Goal: Use online tool/utility: Utilize a website feature to perform a specific function

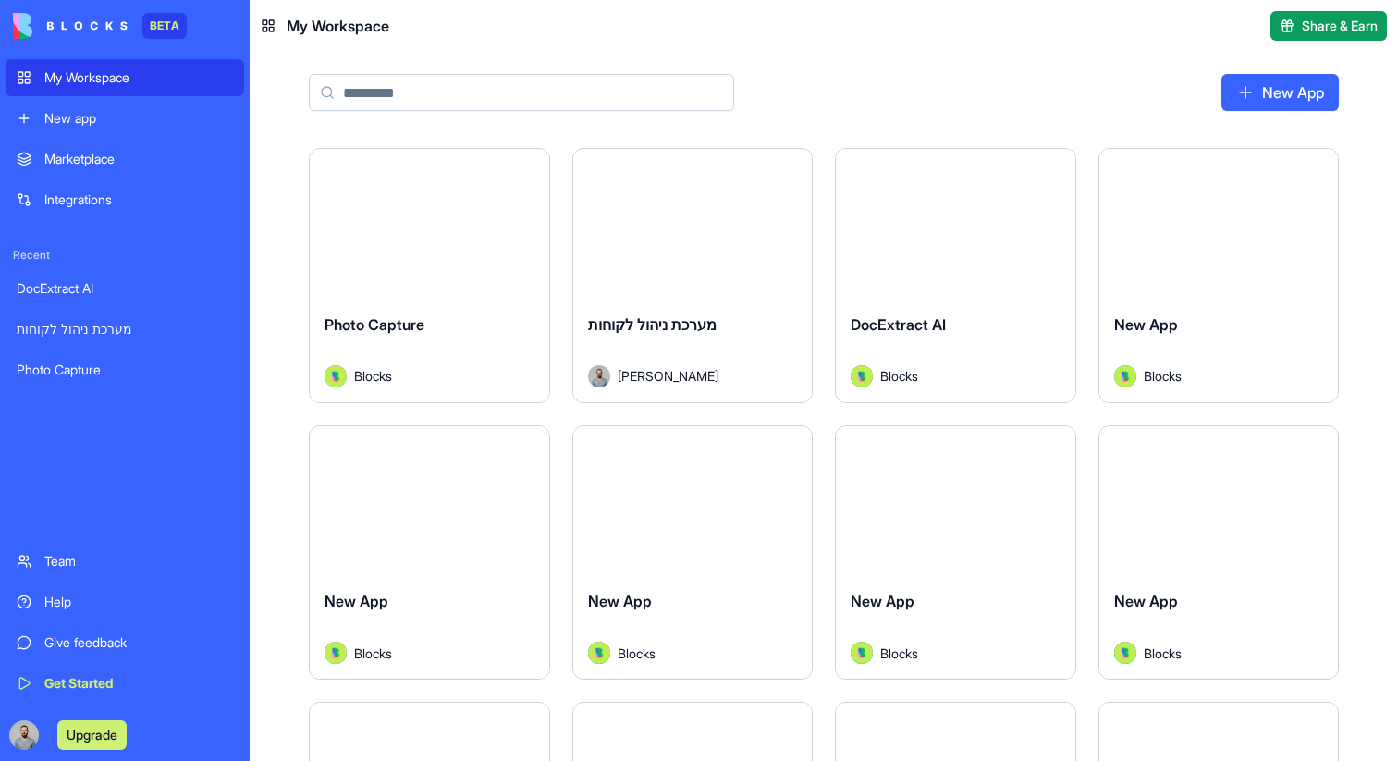
click at [143, 131] on link "New app" at bounding box center [125, 118] width 239 height 37
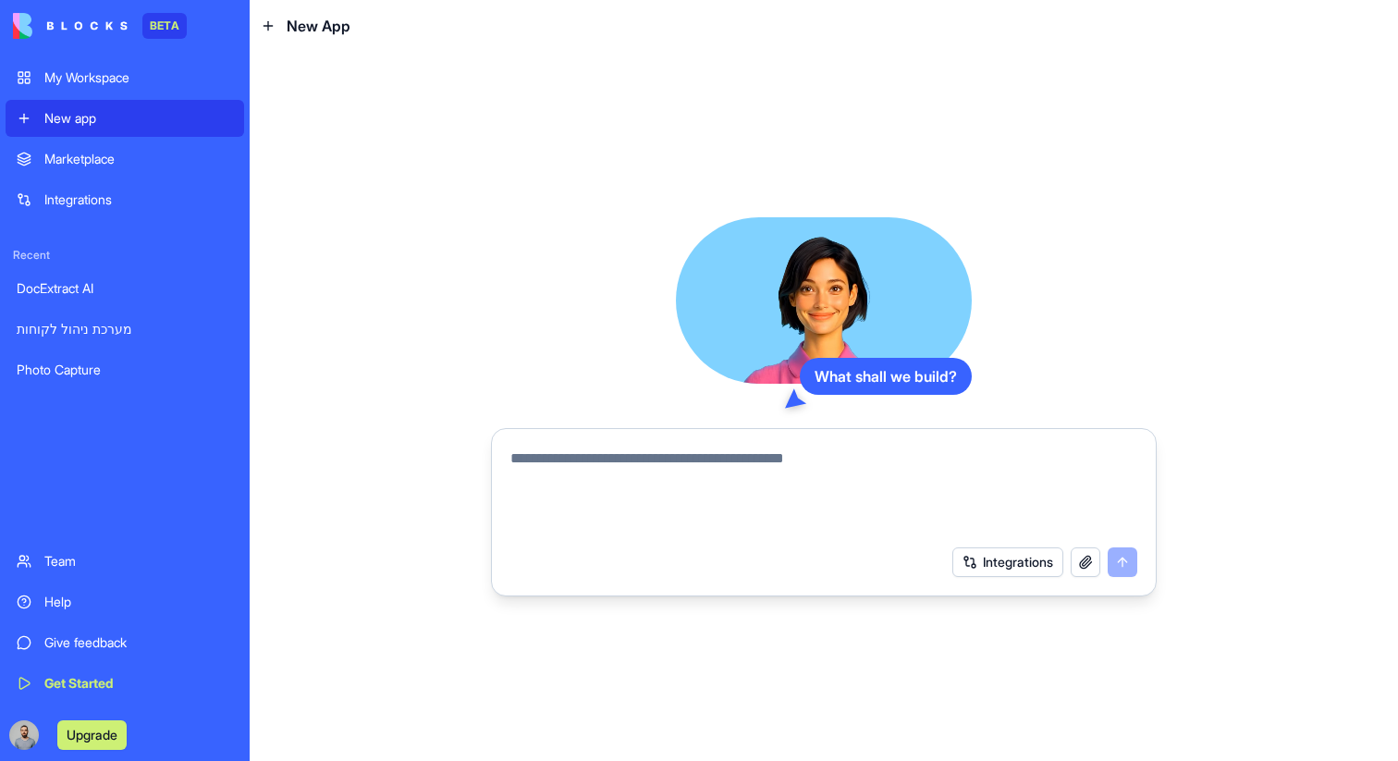
click at [154, 167] on div "Marketplace" at bounding box center [138, 159] width 189 height 18
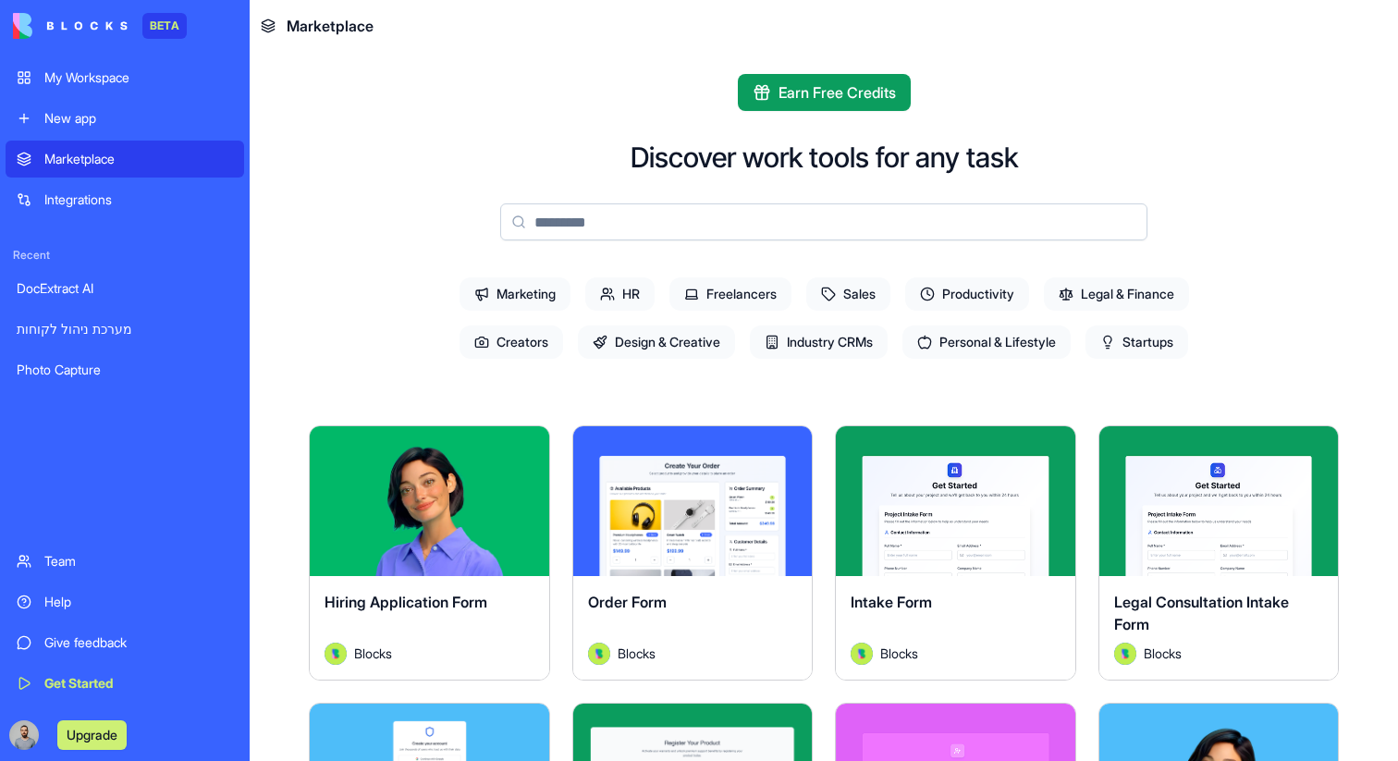
click at [545, 221] on input at bounding box center [823, 221] width 647 height 37
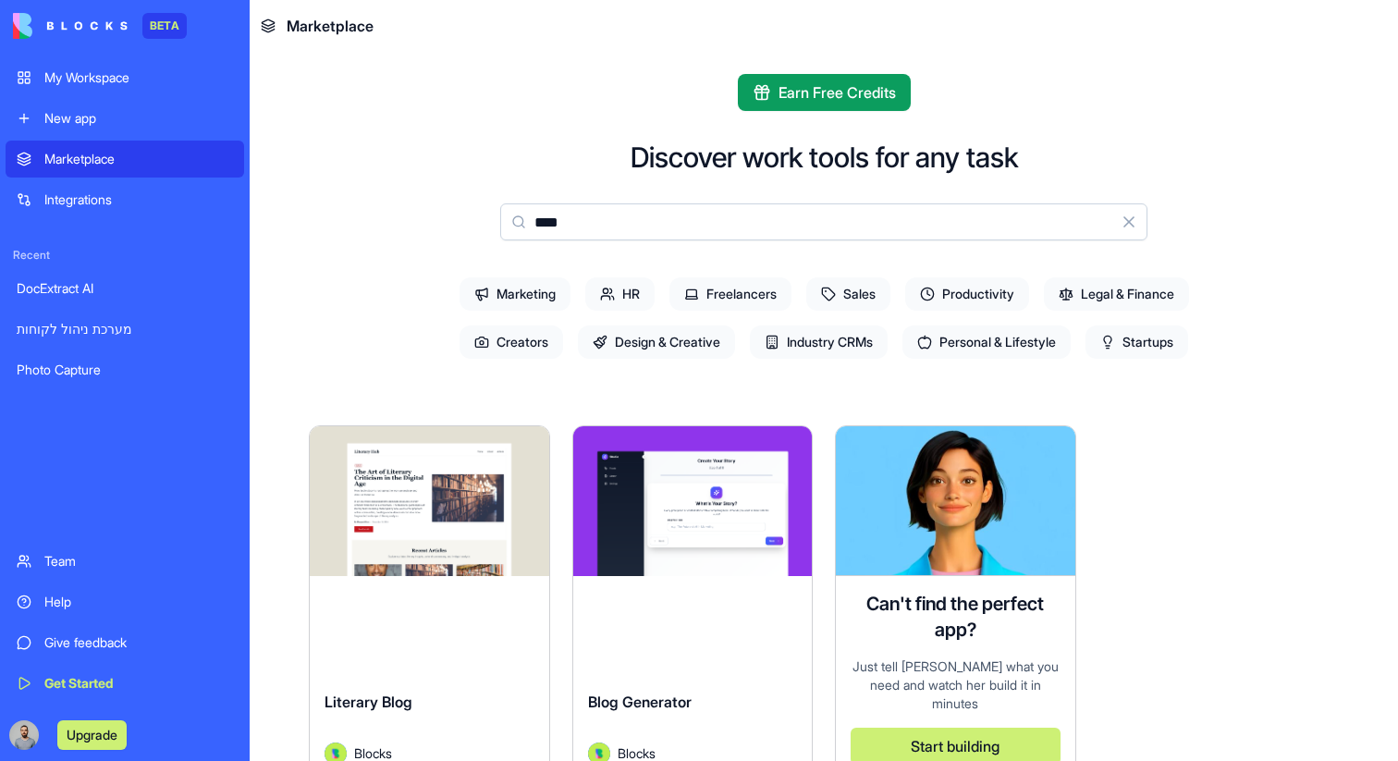
type input "****"
click at [687, 488] on button "Explore" at bounding box center [692, 501] width 139 height 37
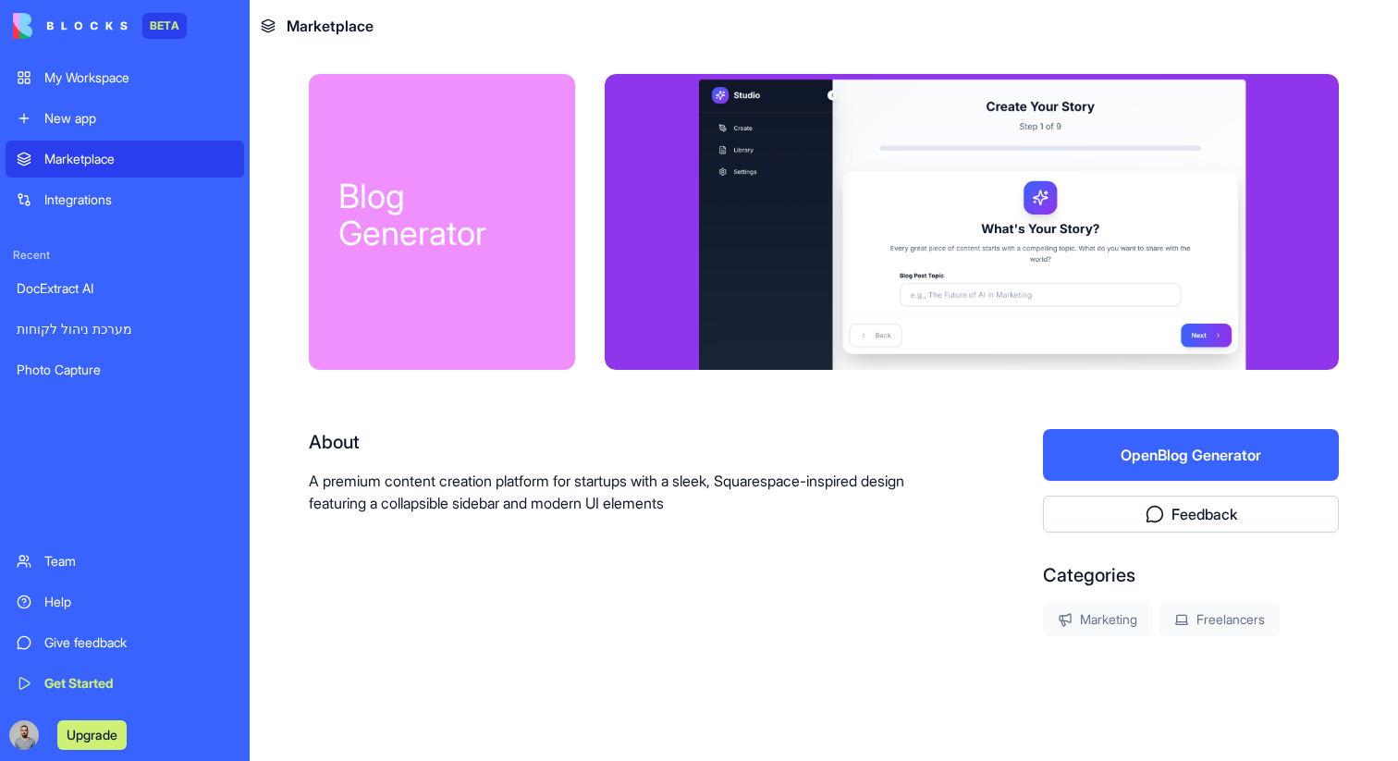
click at [1156, 436] on button "Open Blog Generator" at bounding box center [1191, 455] width 296 height 52
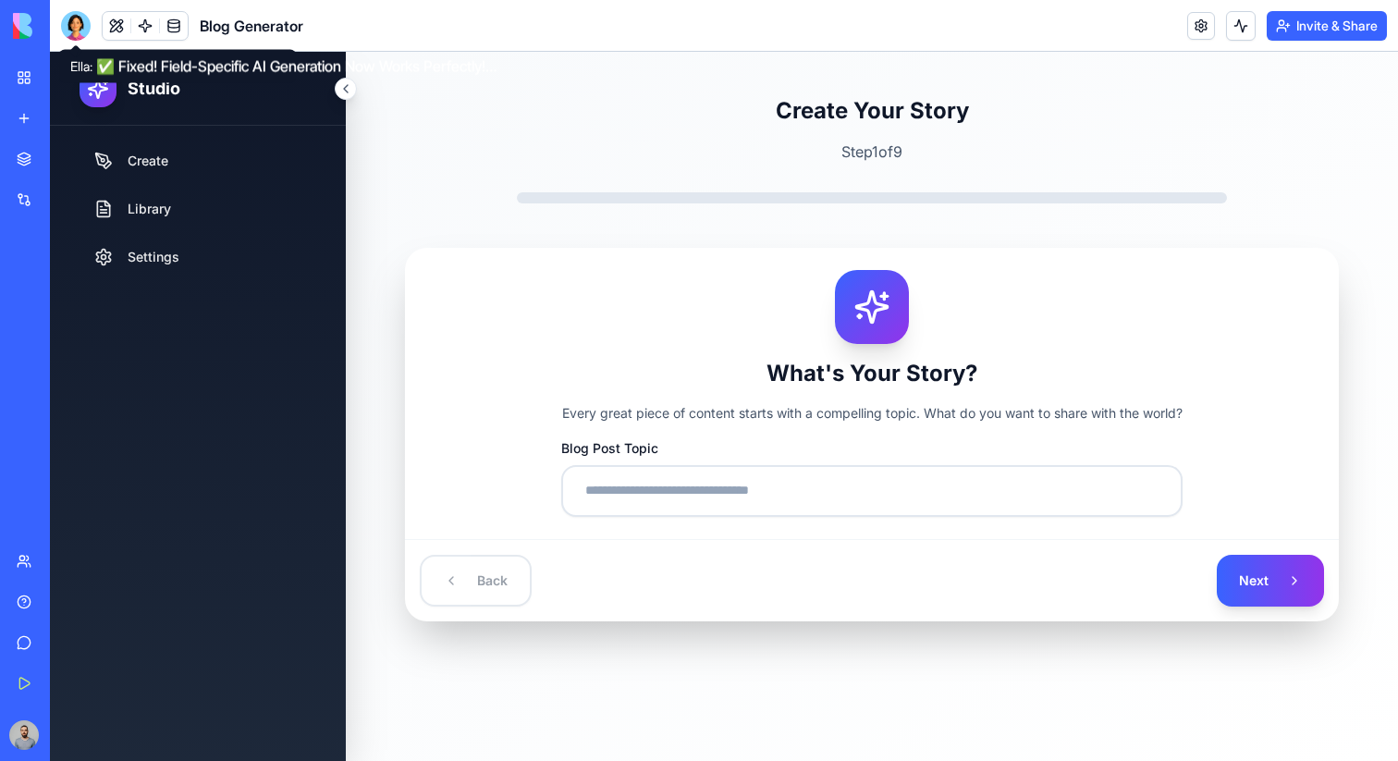
click at [494, 206] on div "Create Your Story Step 1 of 9 What's Your Story? Every great piece of content s…" at bounding box center [872, 358] width 1052 height 525
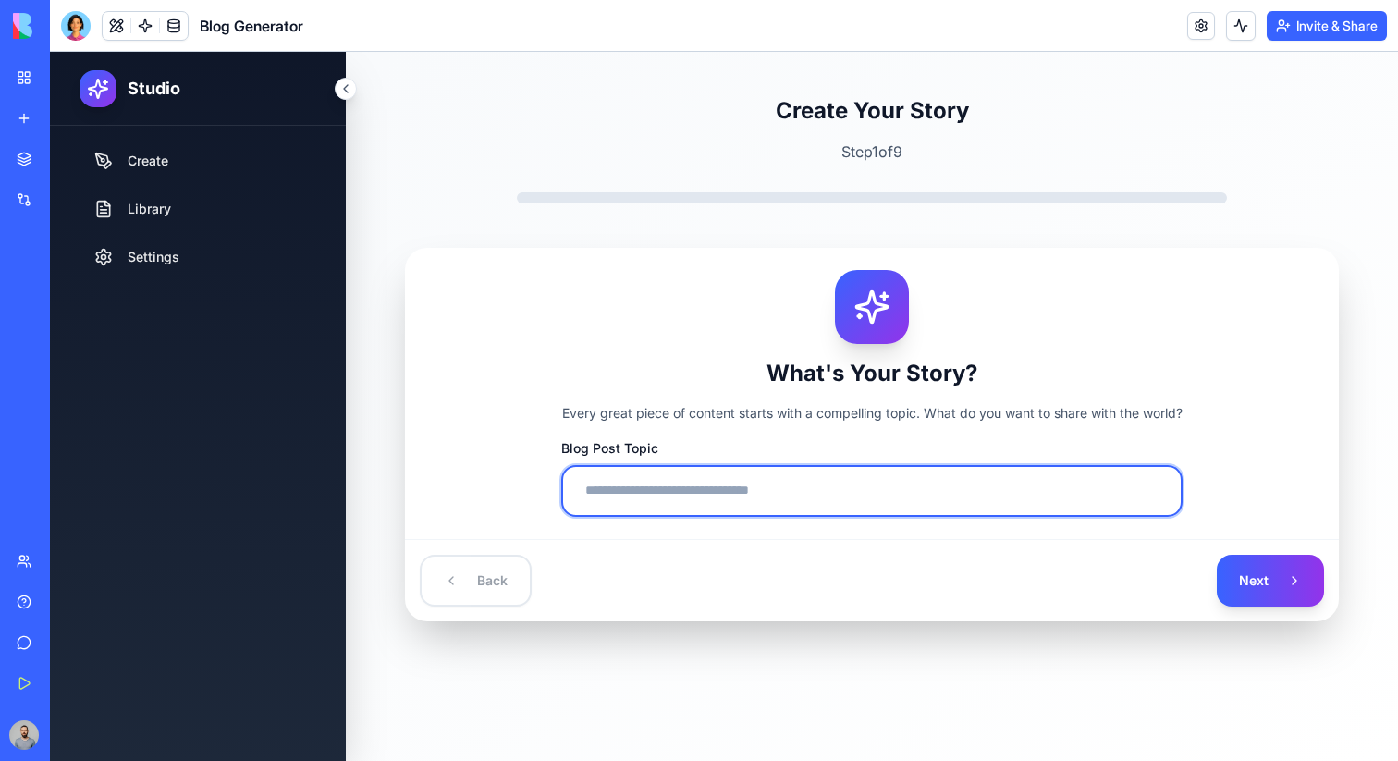
click at [846, 511] on input "Blog Post Topic" at bounding box center [871, 491] width 621 height 52
type input "***"
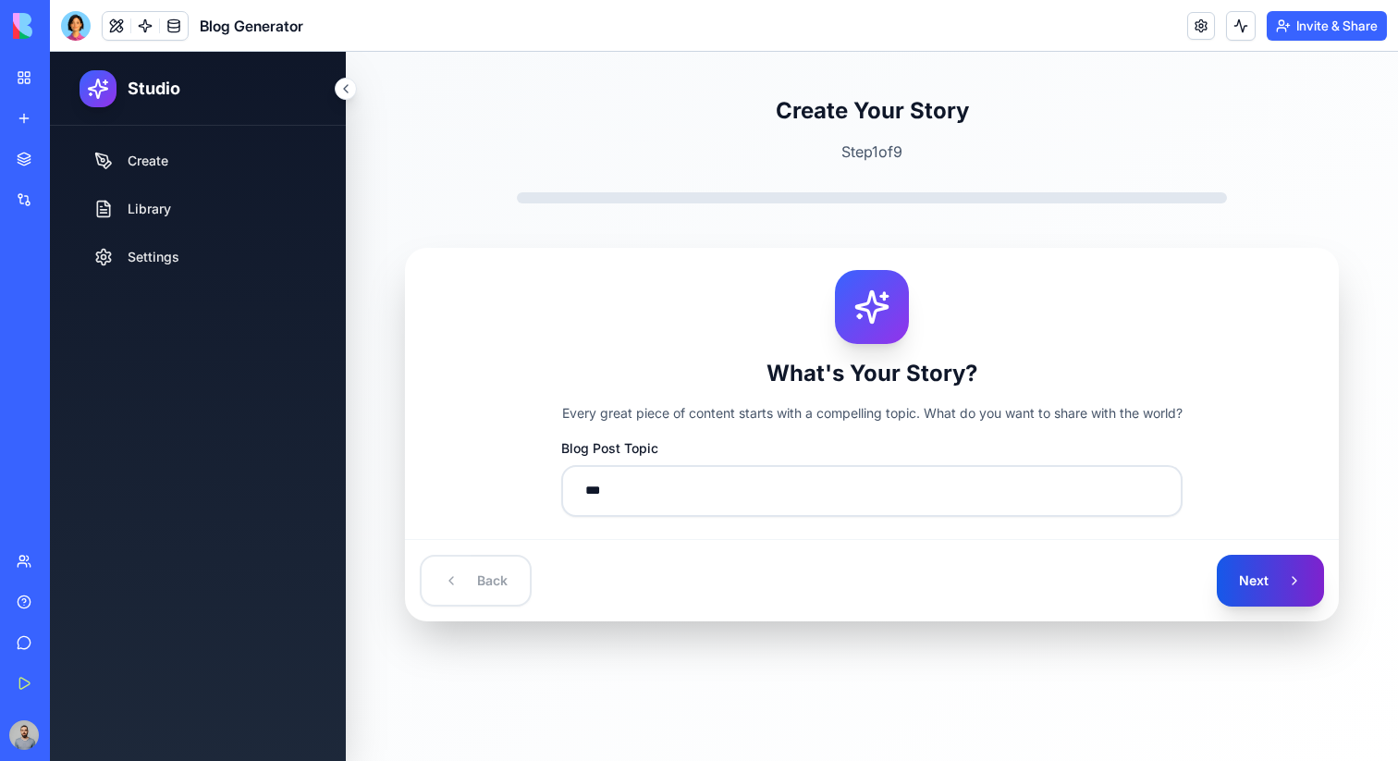
click at [1244, 575] on button "Next" at bounding box center [1270, 581] width 107 height 52
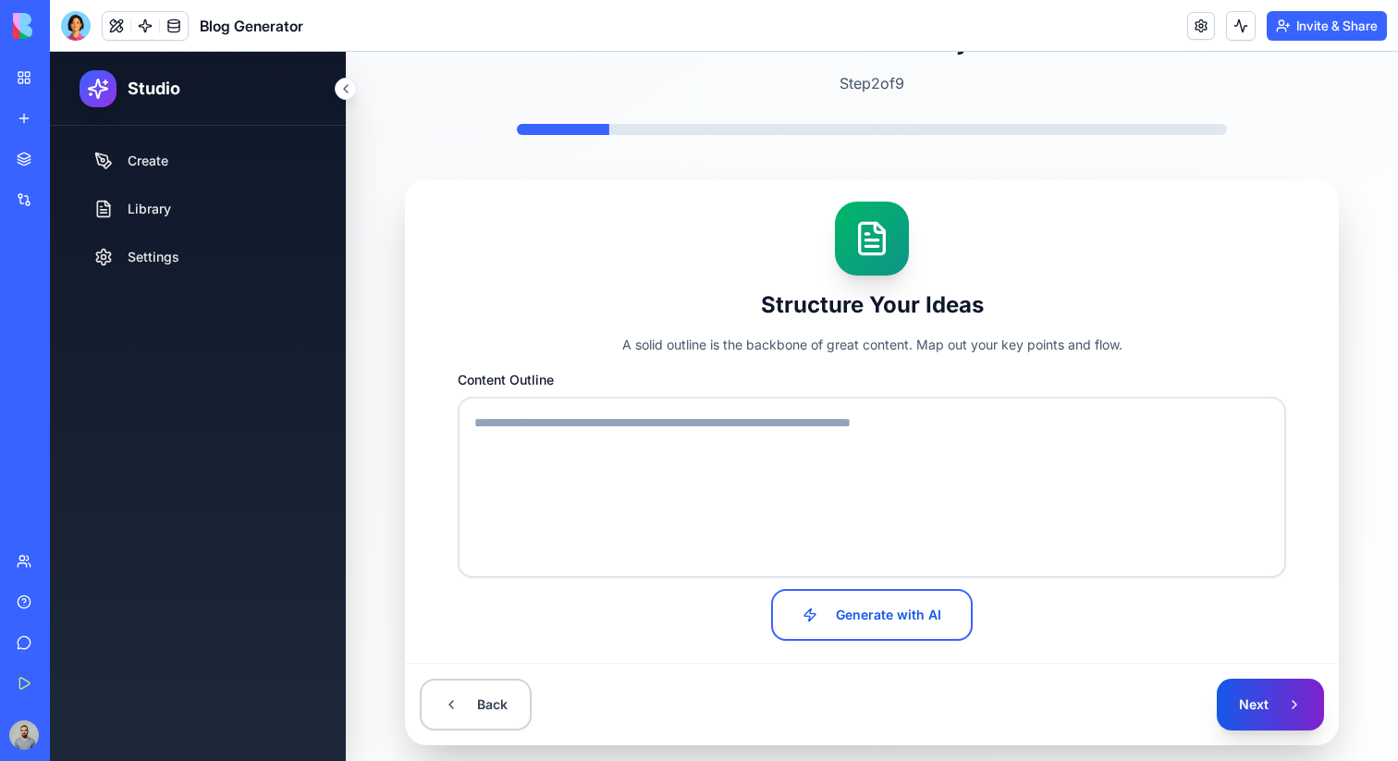
click at [1259, 712] on button "Next" at bounding box center [1270, 705] width 107 height 52
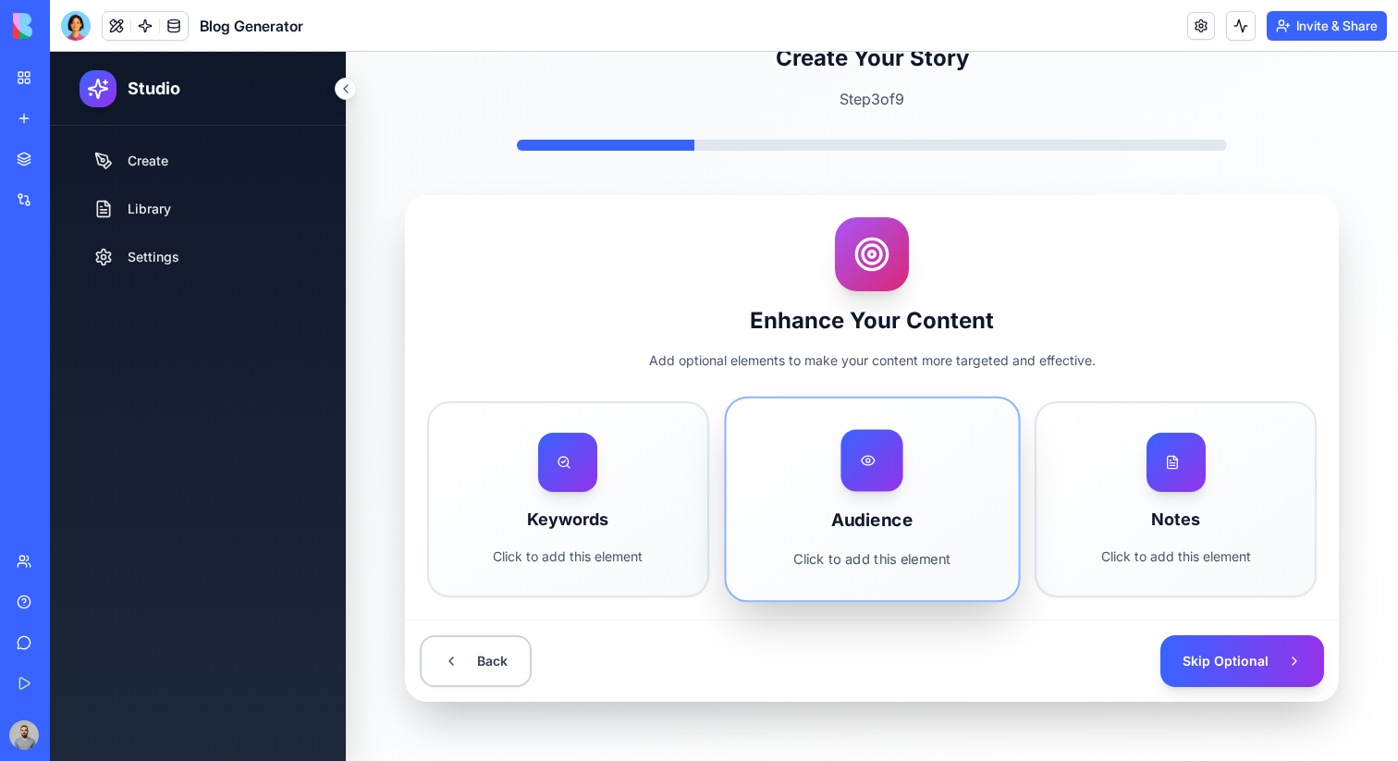
click at [903, 544] on div "Audience Click to add this element" at bounding box center [872, 500] width 292 height 202
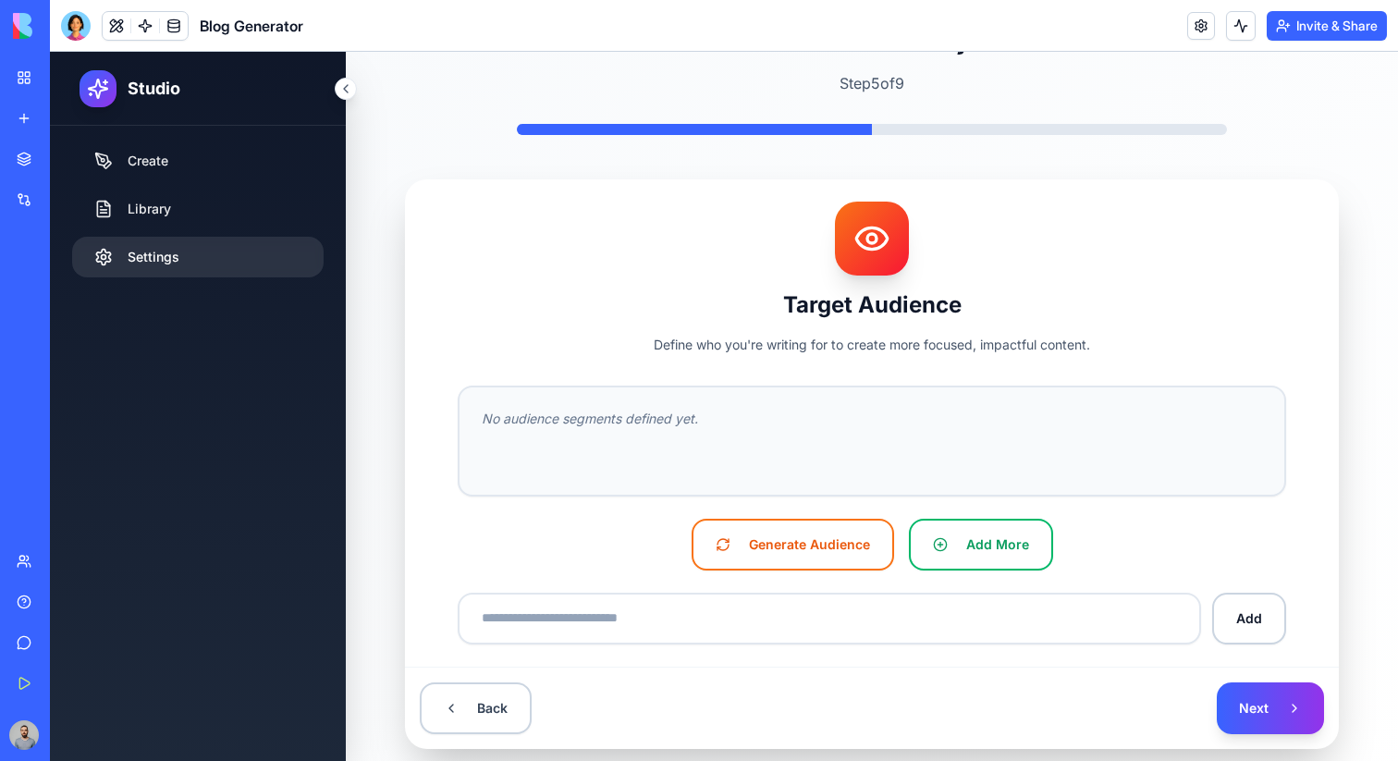
click at [259, 254] on link "Settings" at bounding box center [198, 257] width 252 height 41
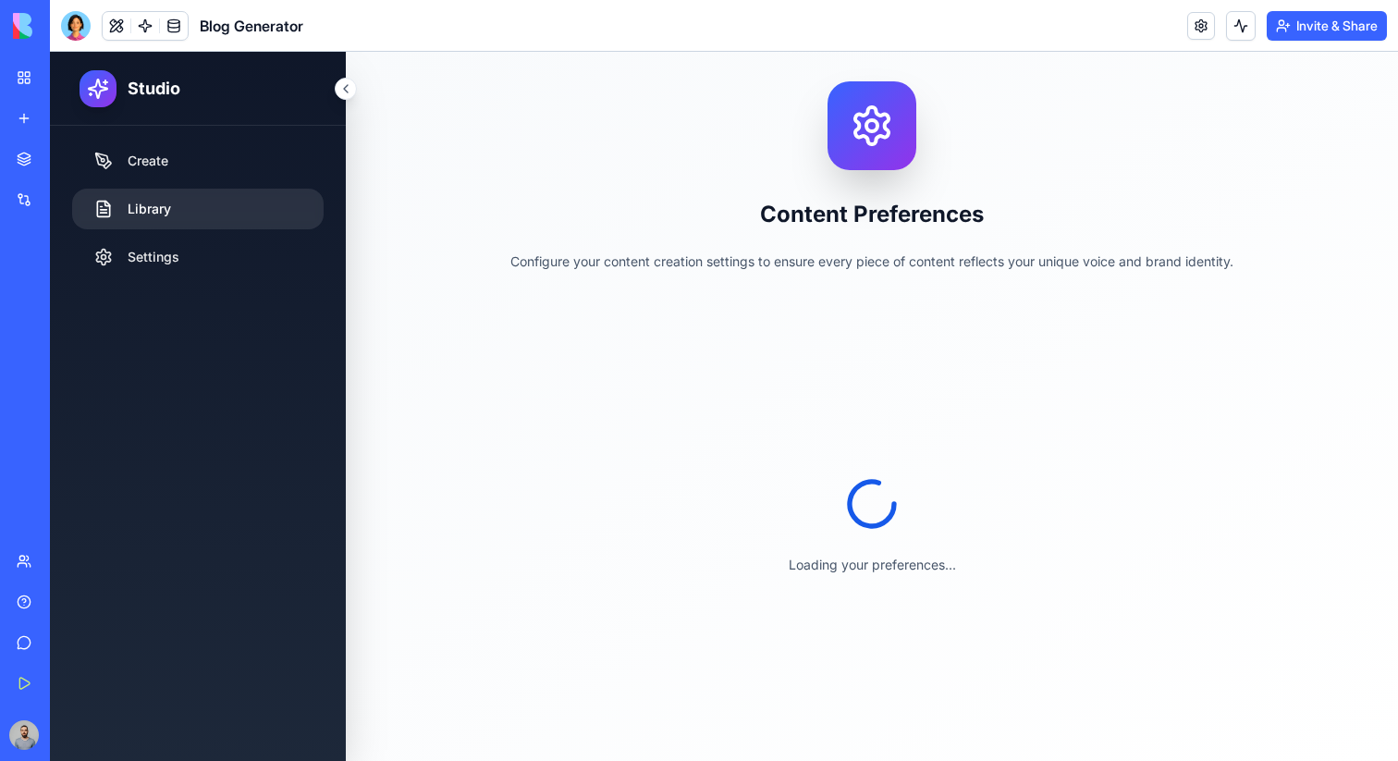
scroll to position [68, 0]
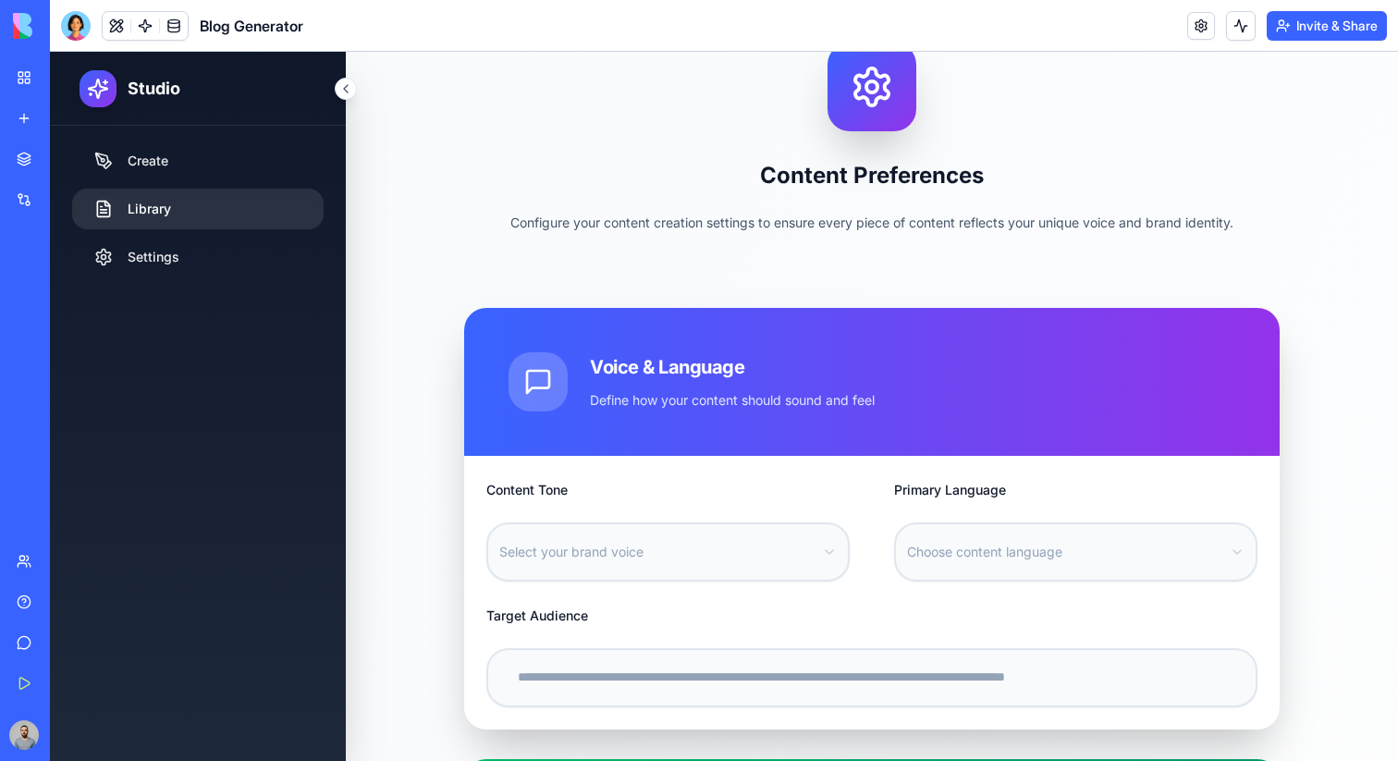
click at [231, 210] on link "Library" at bounding box center [198, 209] width 252 height 41
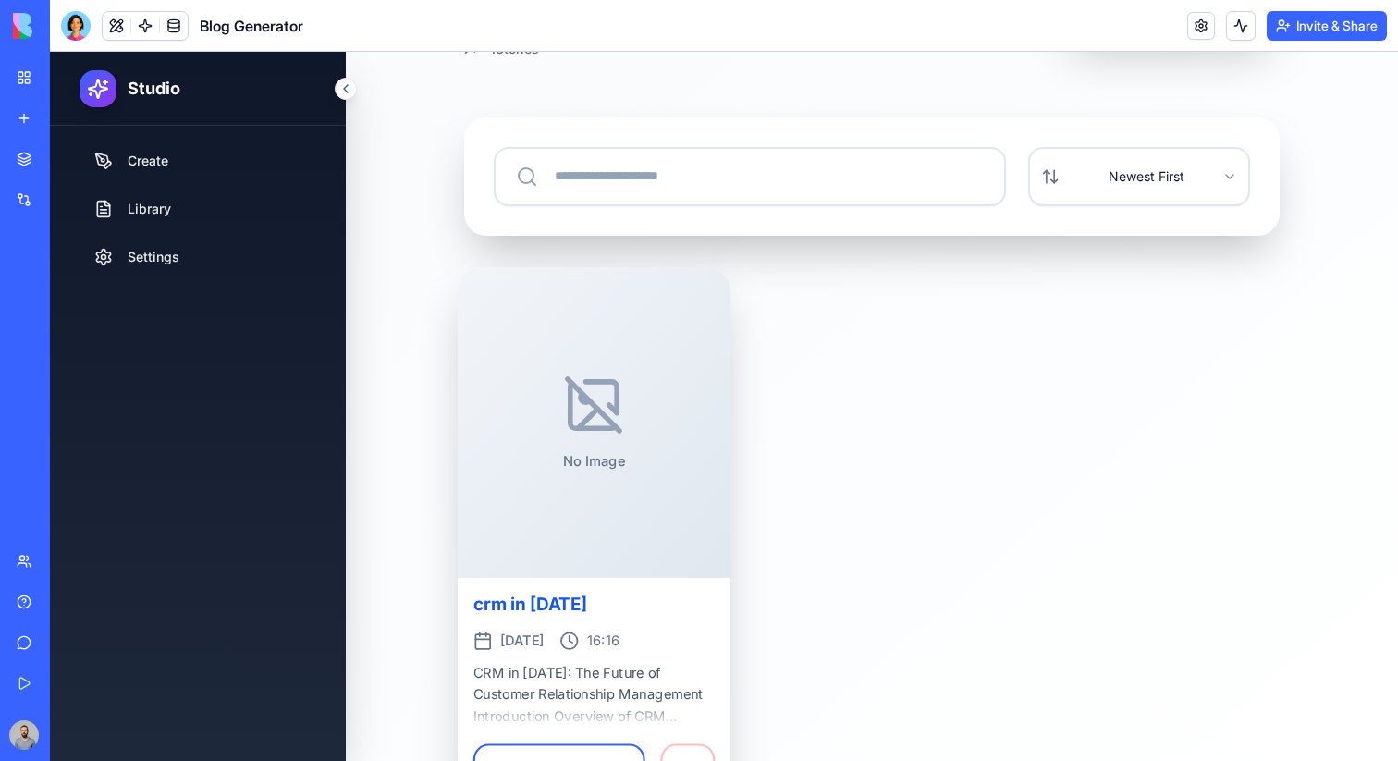
scroll to position [220, 0]
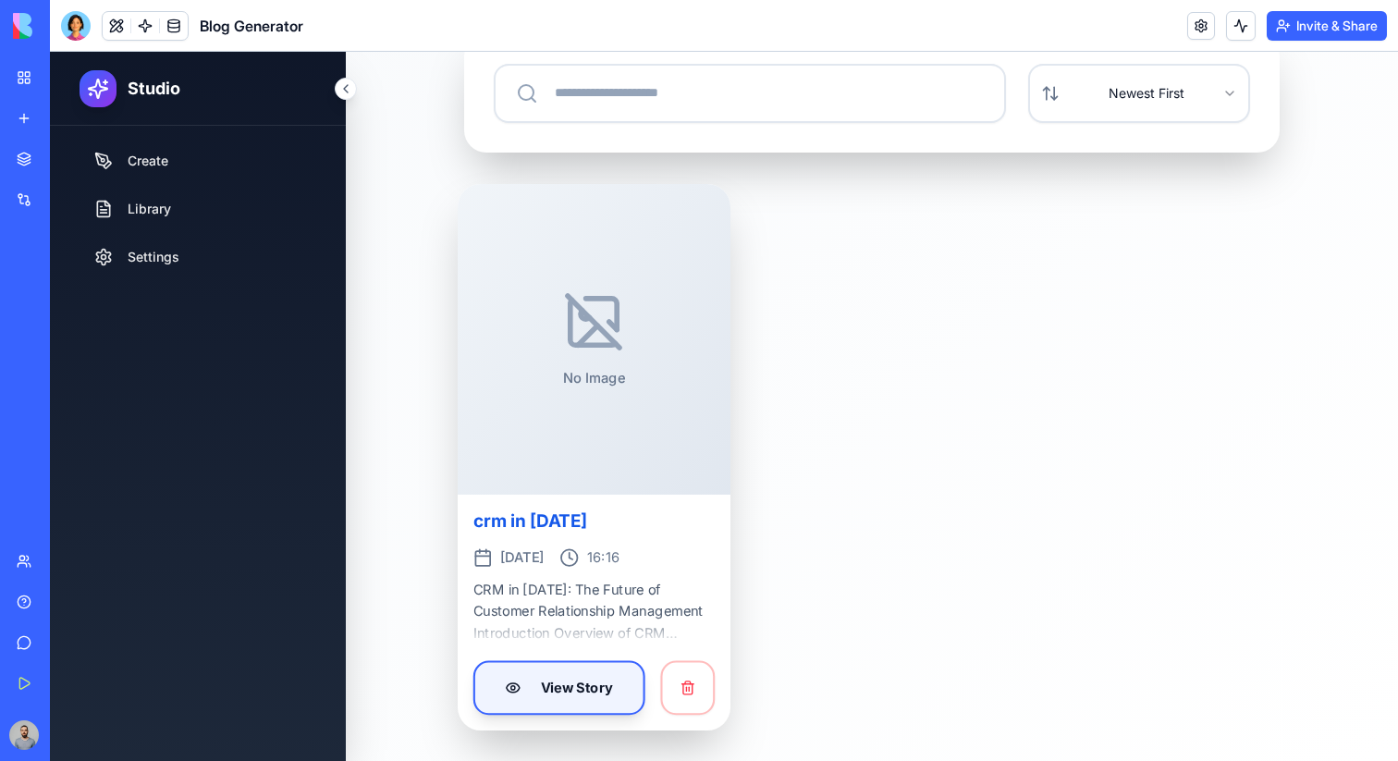
click at [571, 675] on button "View Story" at bounding box center [558, 687] width 171 height 55
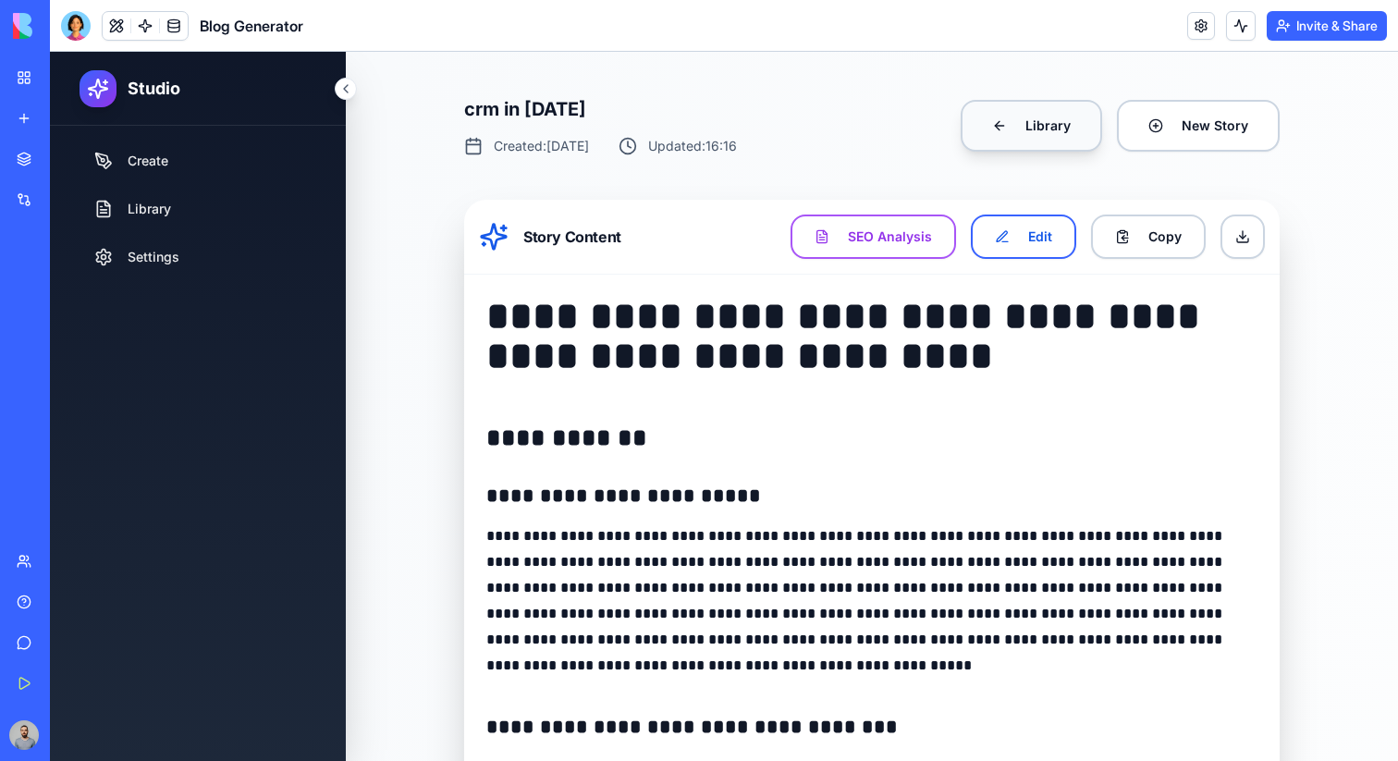
click at [1041, 148] on button "Library" at bounding box center [1031, 126] width 141 height 52
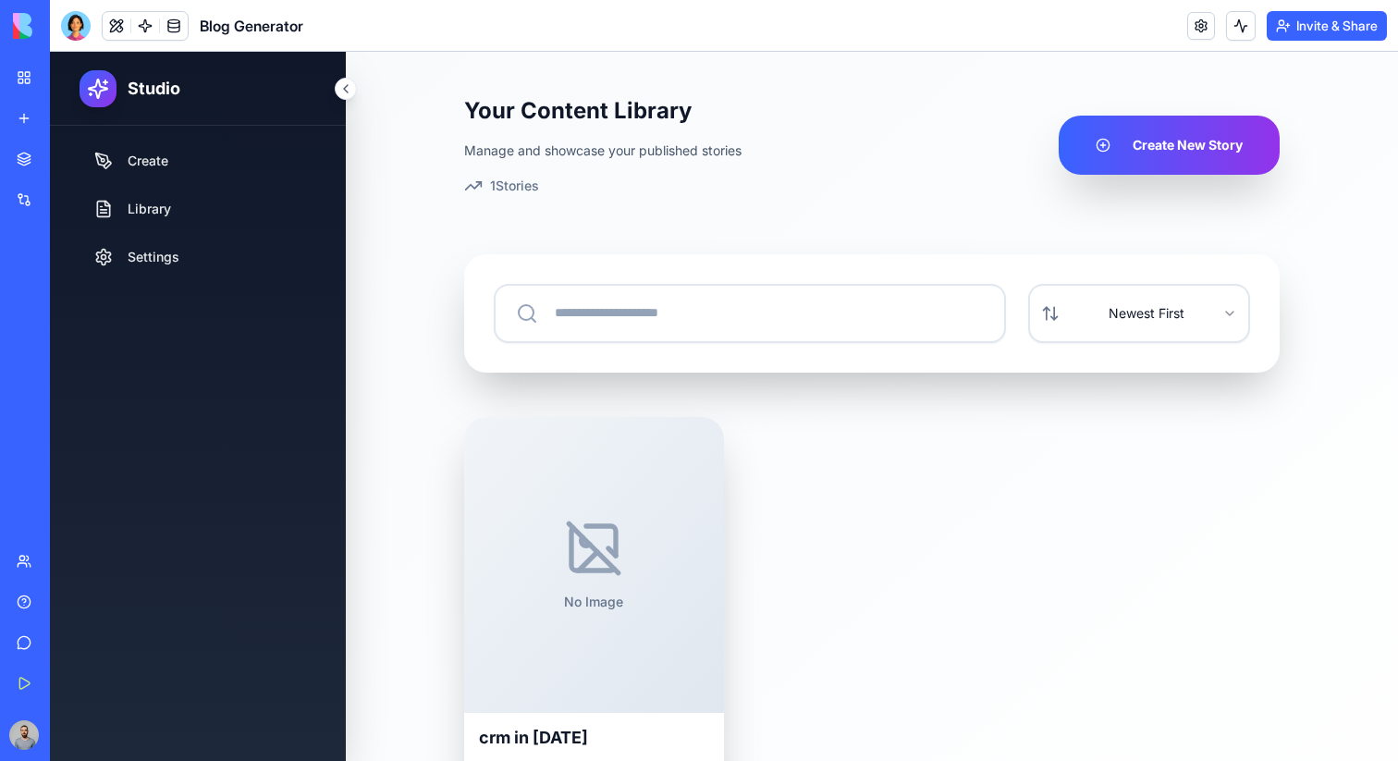
click at [40, 166] on link "Marketplace" at bounding box center [43, 159] width 74 height 37
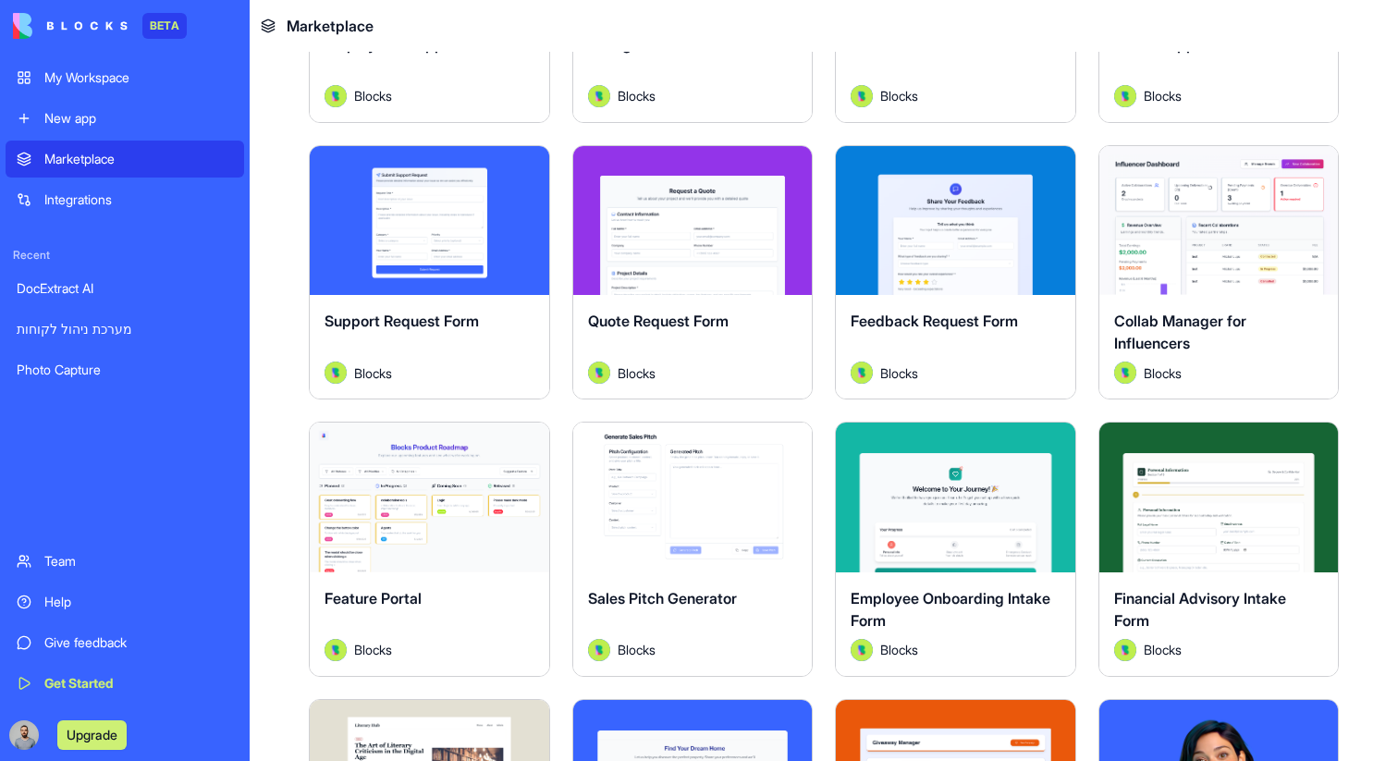
scroll to position [1136, 0]
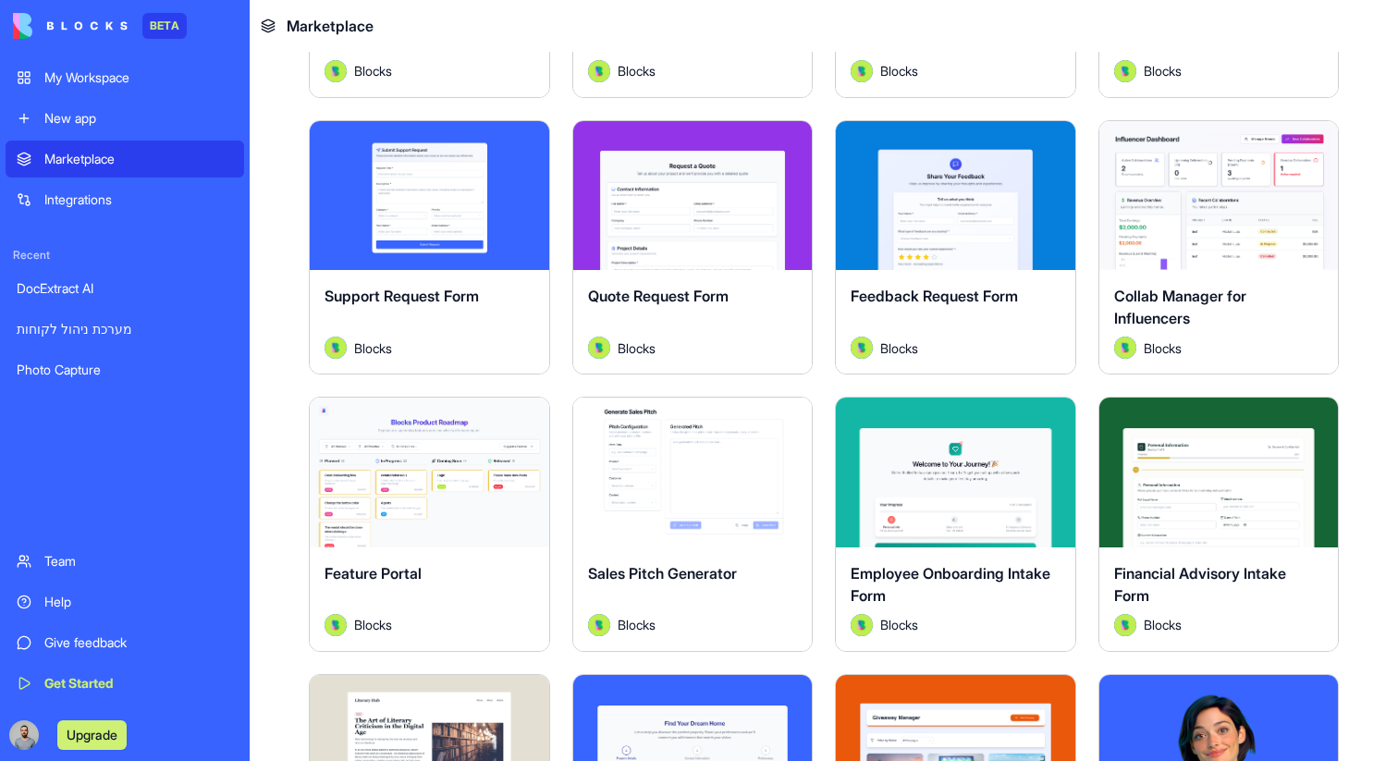
click at [710, 490] on button "Explore" at bounding box center [692, 472] width 139 height 37
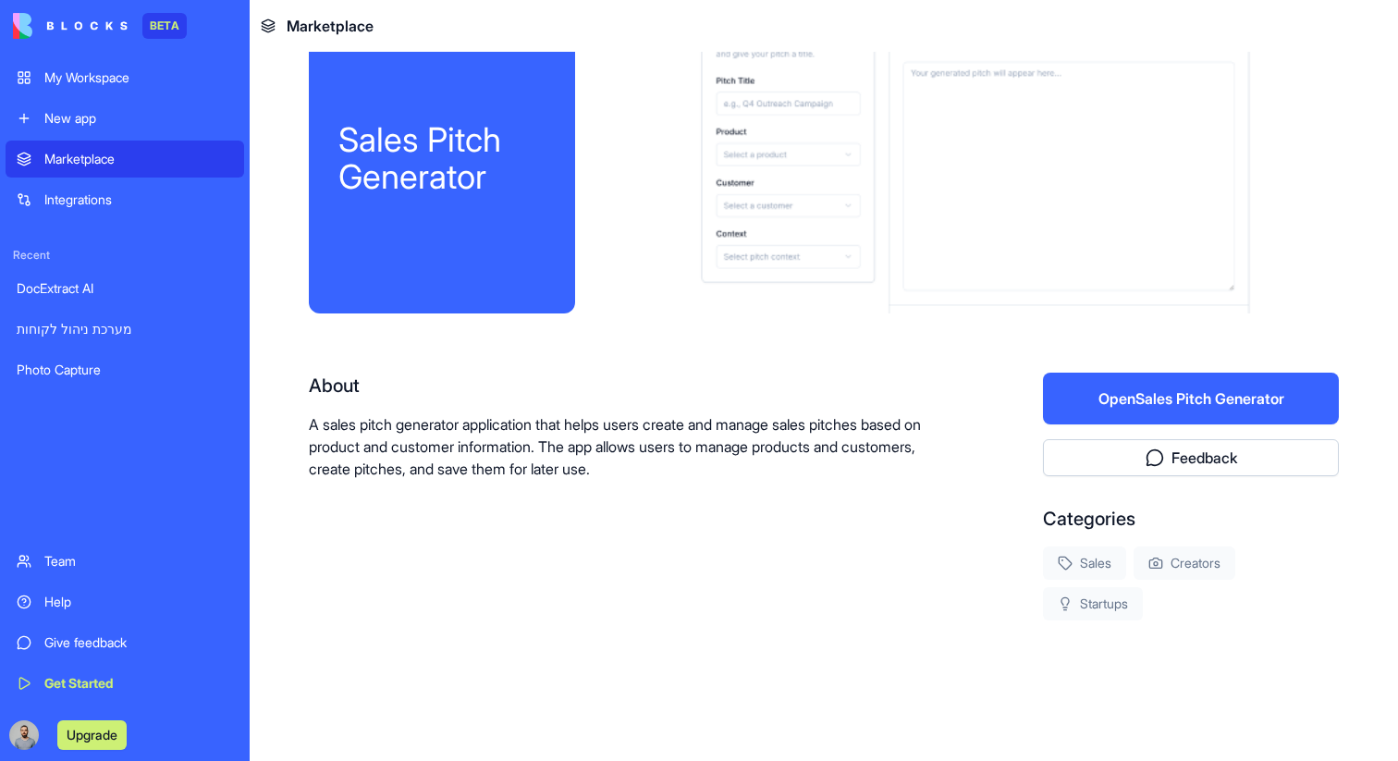
click at [1167, 391] on button "Open Sales Pitch Generator" at bounding box center [1191, 399] width 296 height 52
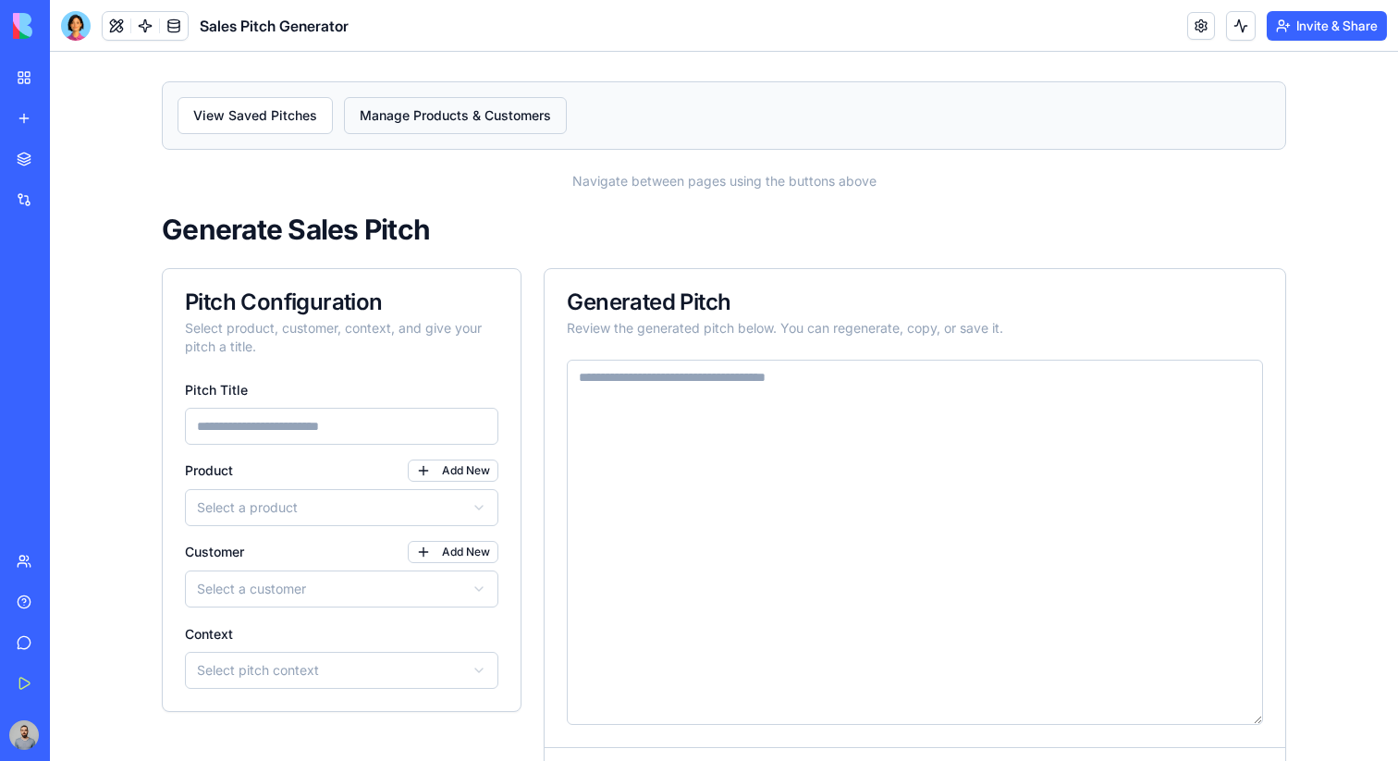
click at [397, 118] on link "Manage Products & Customers" at bounding box center [455, 115] width 223 height 37
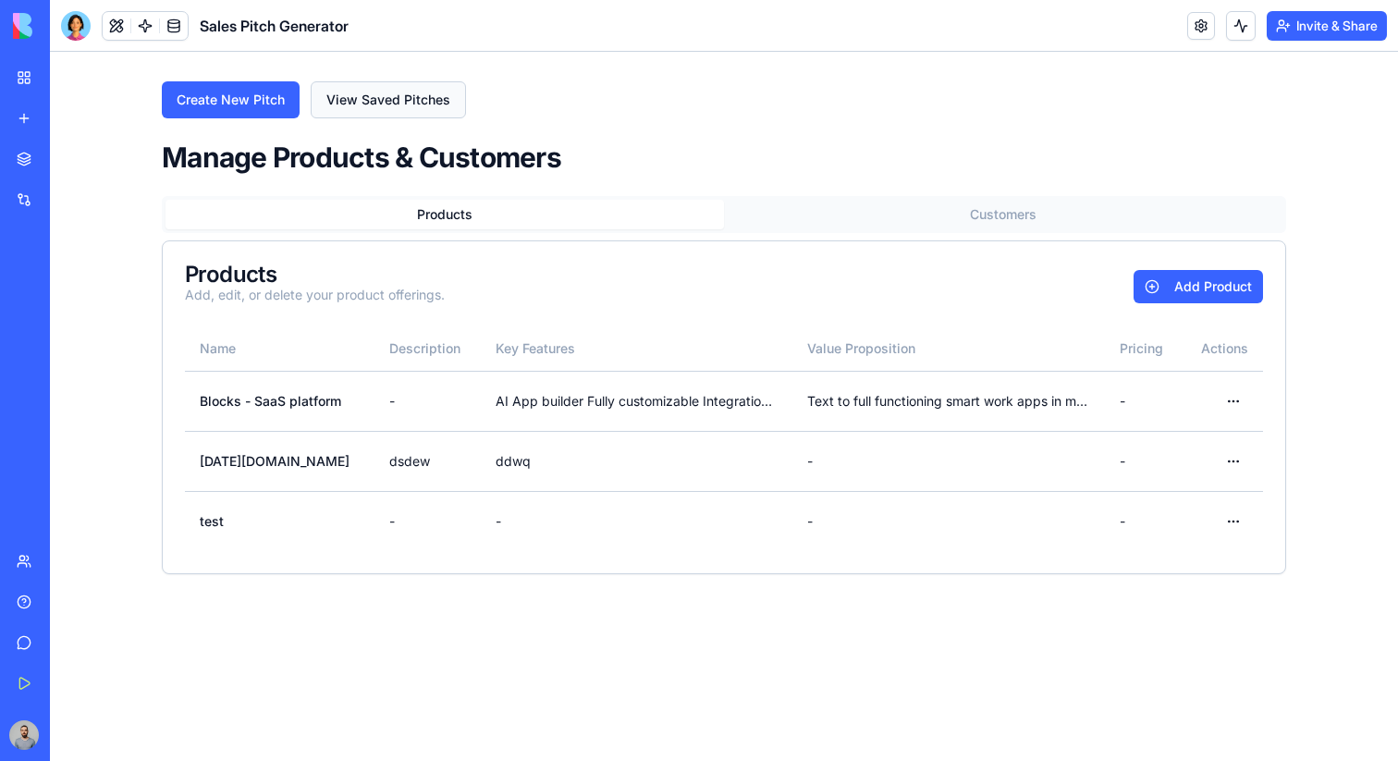
click at [358, 100] on link "View Saved Pitches" at bounding box center [388, 99] width 155 height 37
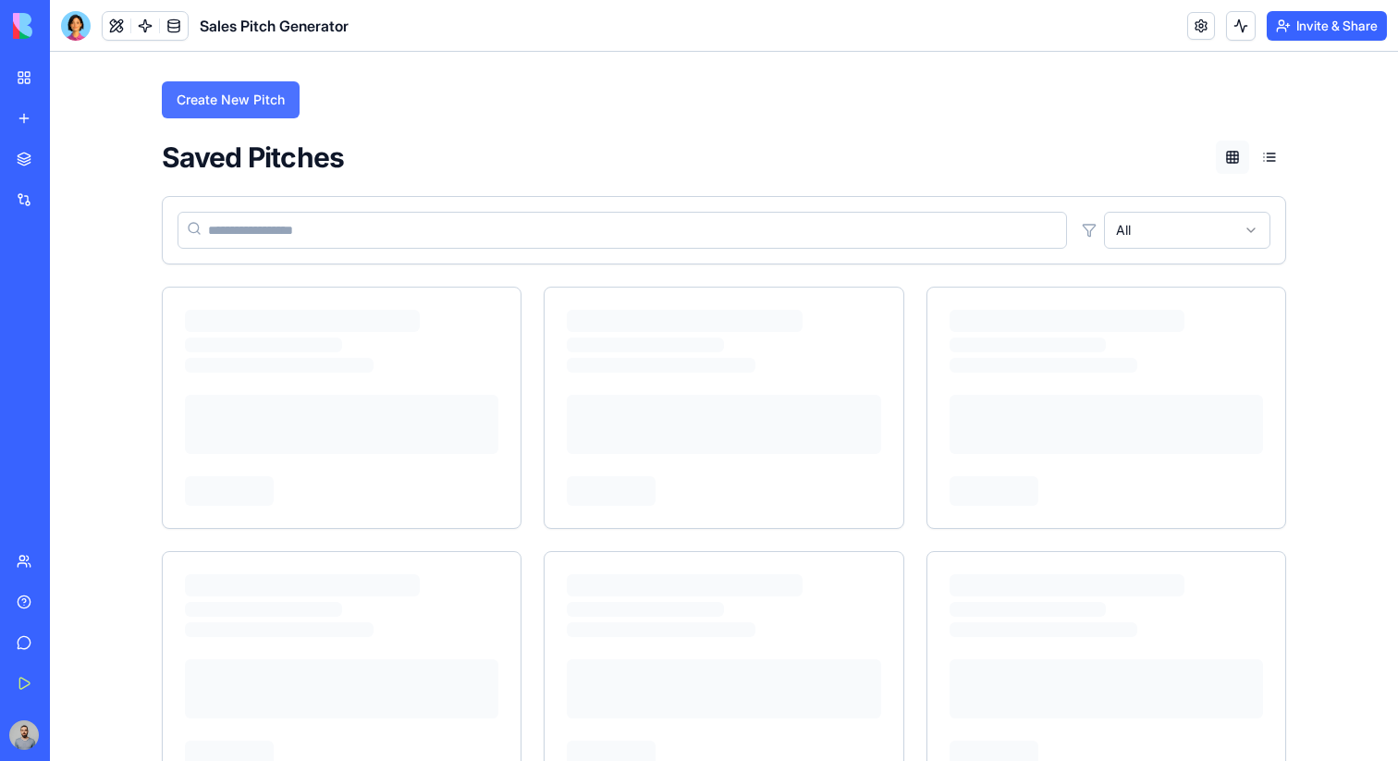
click at [293, 100] on link "Create New Pitch" at bounding box center [231, 99] width 138 height 37
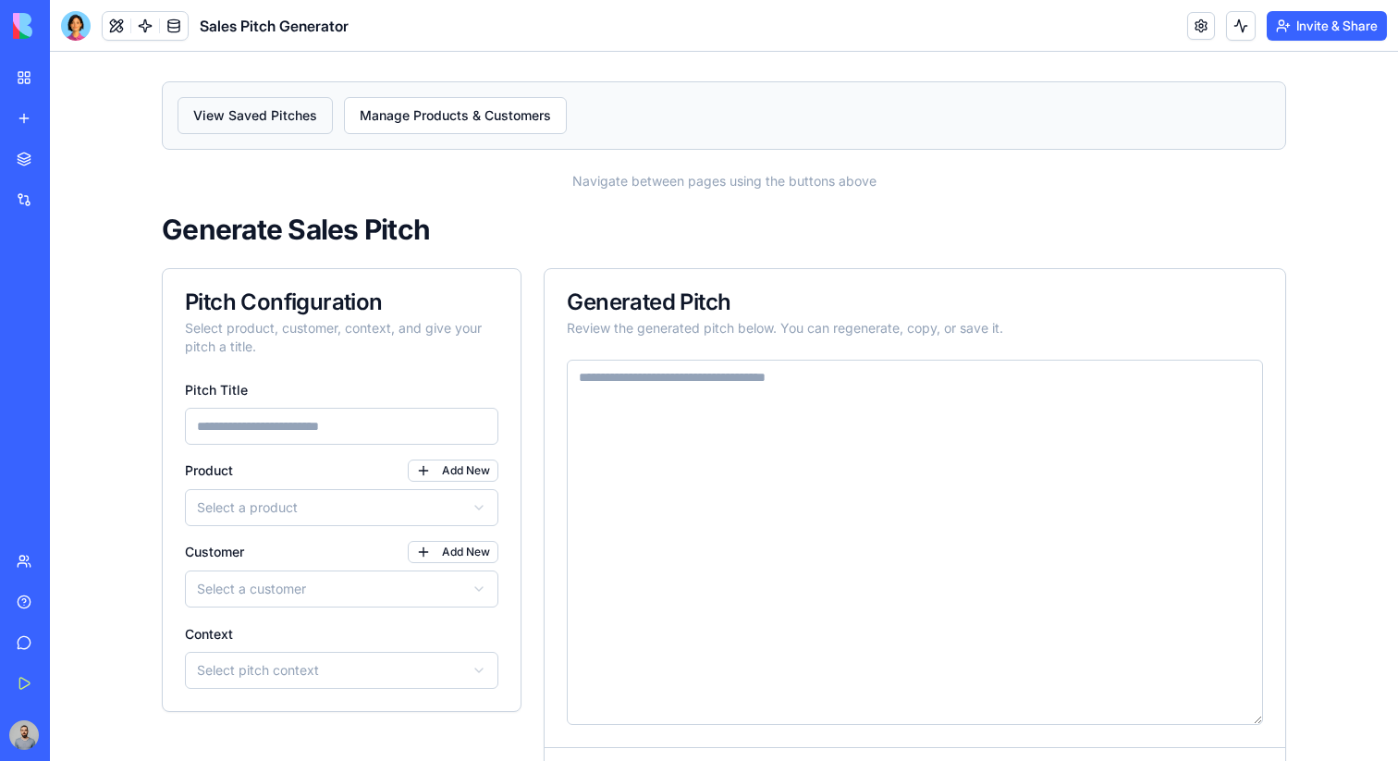
click at [286, 114] on link "View Saved Pitches" at bounding box center [255, 115] width 155 height 37
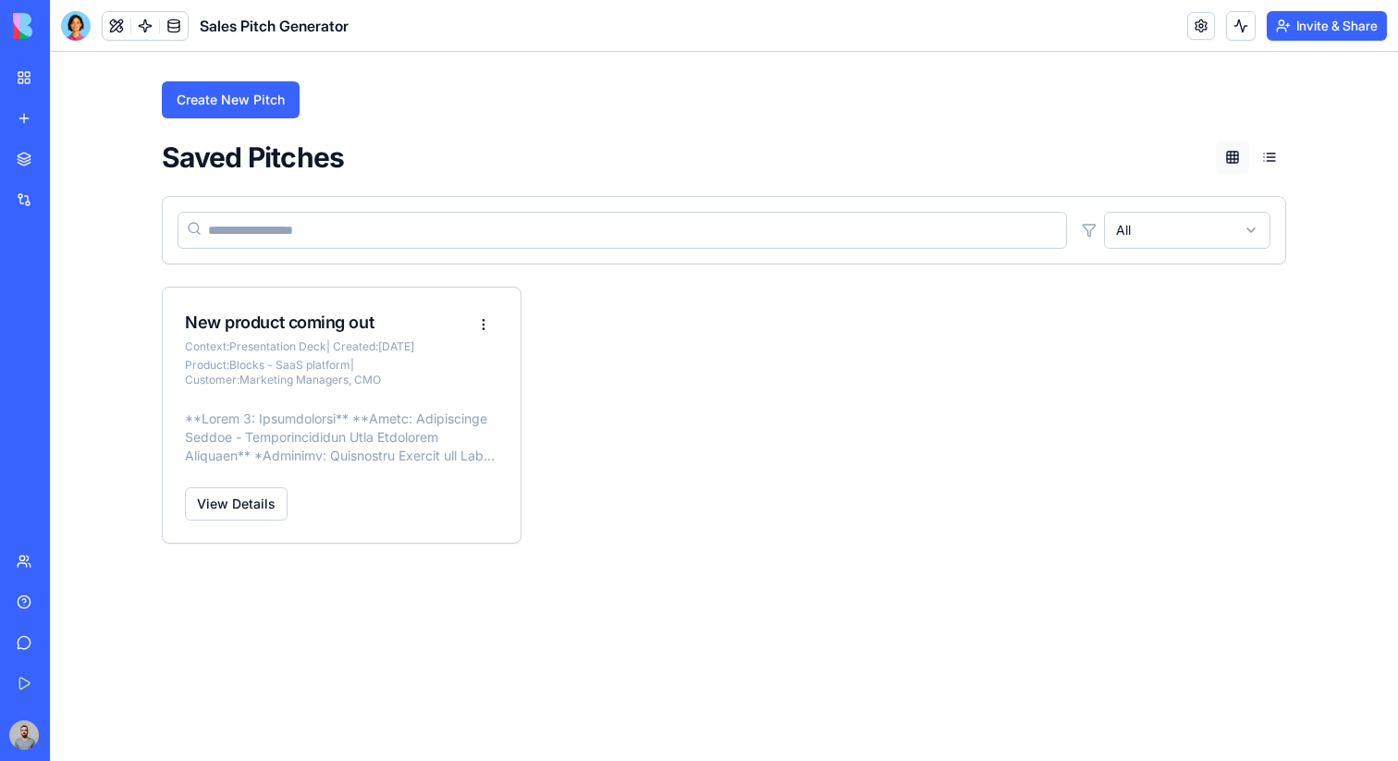
click at [45, 164] on div "Marketplace" at bounding box center [56, 159] width 24 height 18
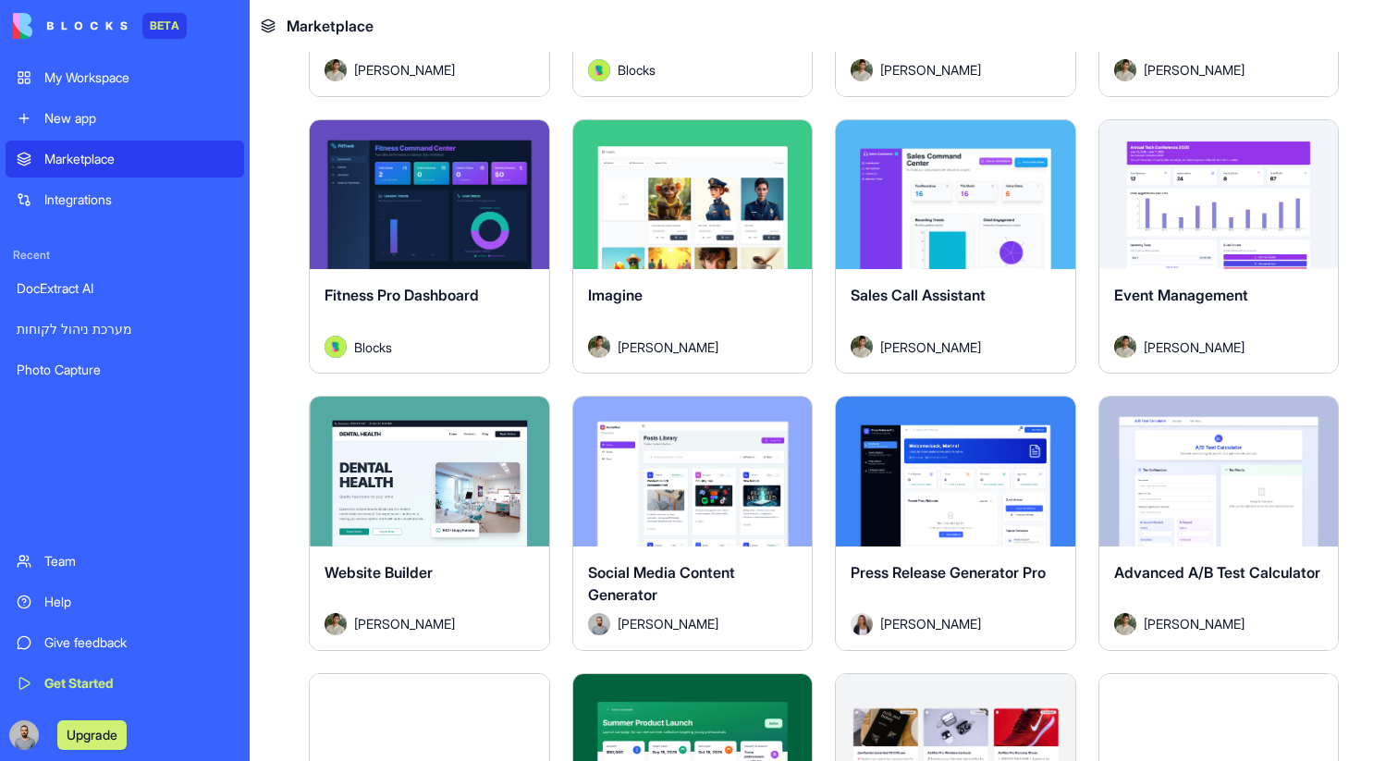
scroll to position [3693, 0]
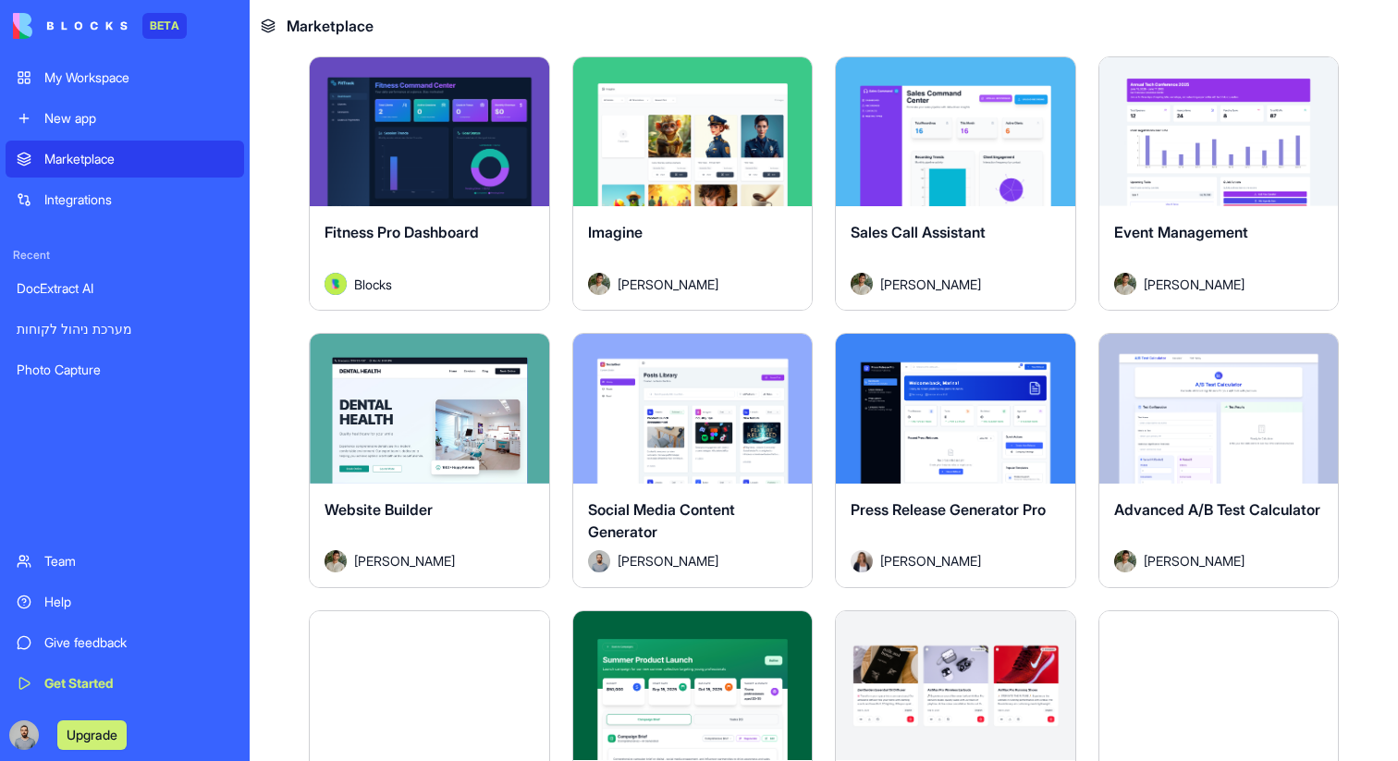
click at [760, 205] on div "Explore" at bounding box center [693, 132] width 240 height 150
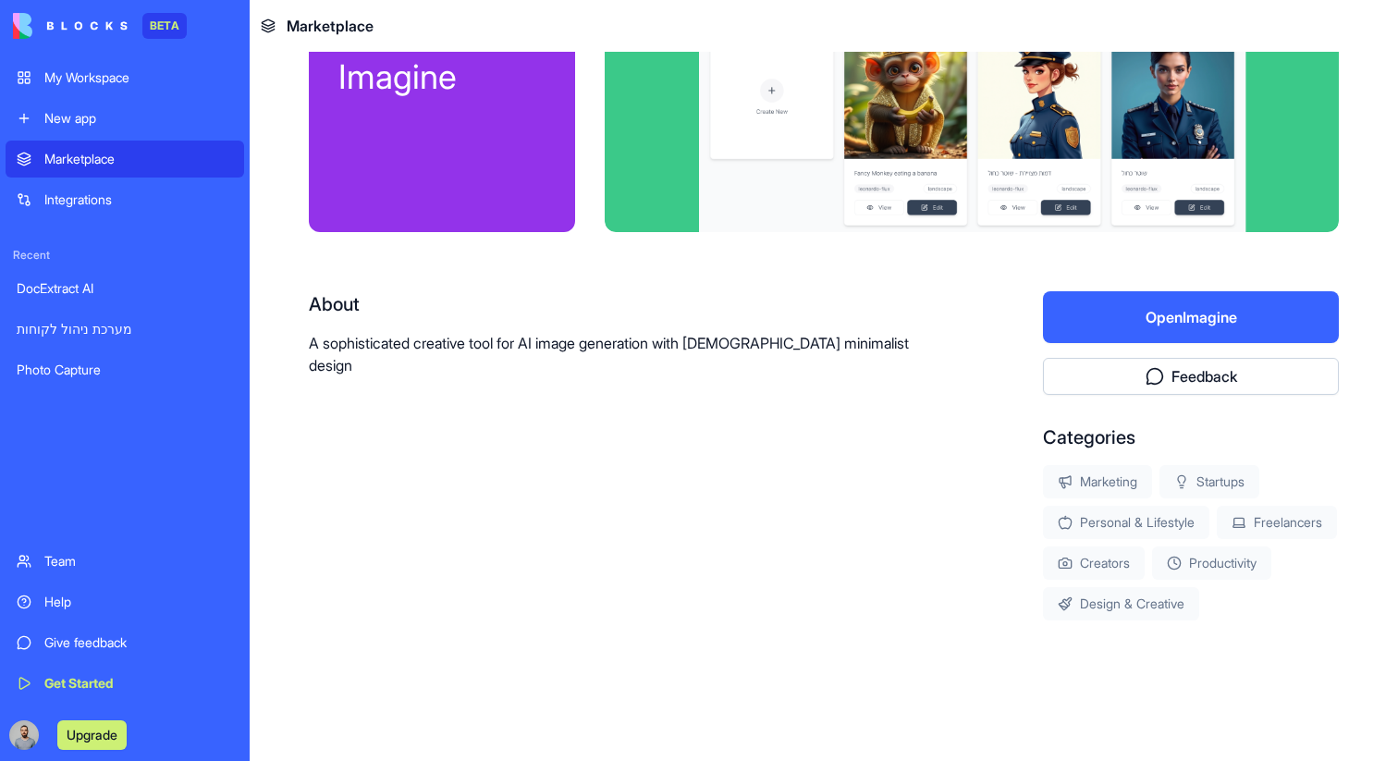
scroll to position [138, 0]
click at [1142, 301] on button "Open Imagine" at bounding box center [1191, 317] width 296 height 52
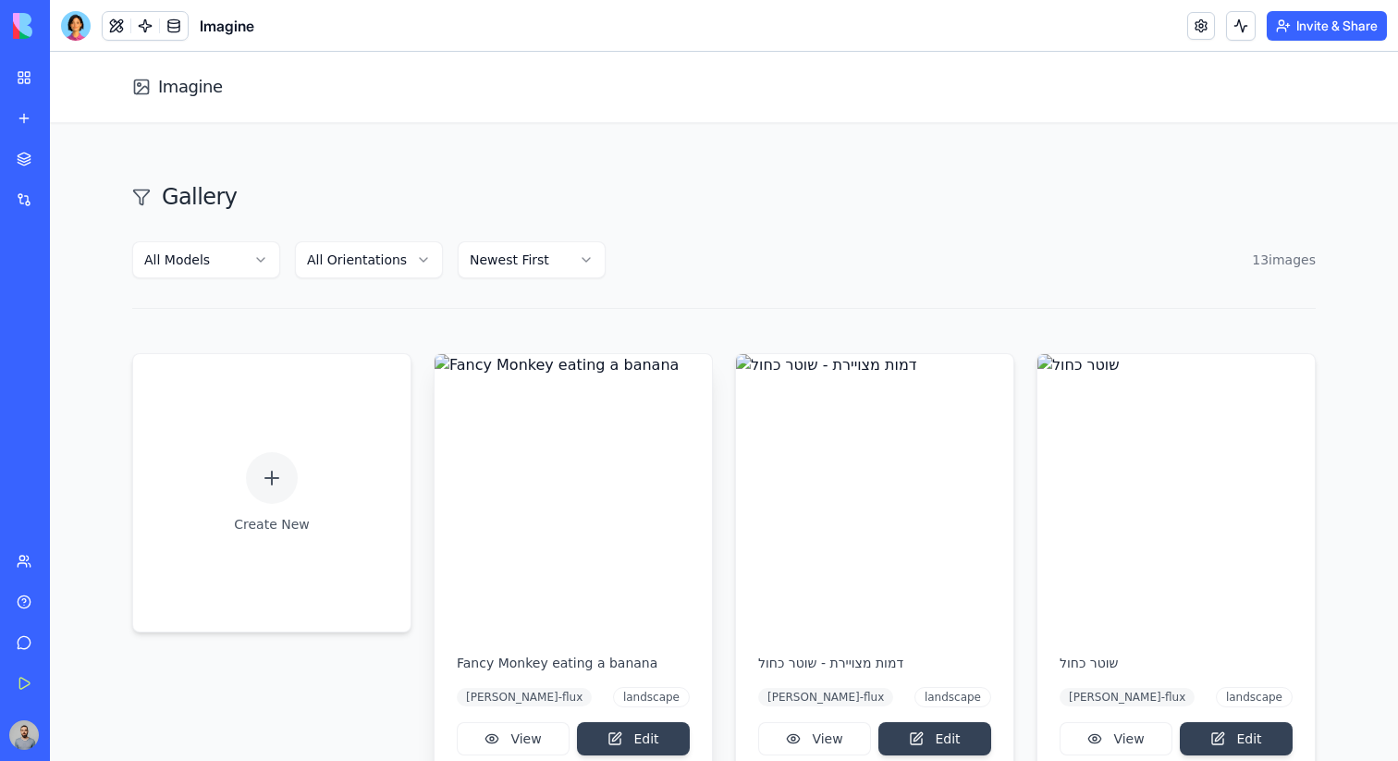
click at [646, 486] on img at bounding box center [573, 492] width 277 height 277
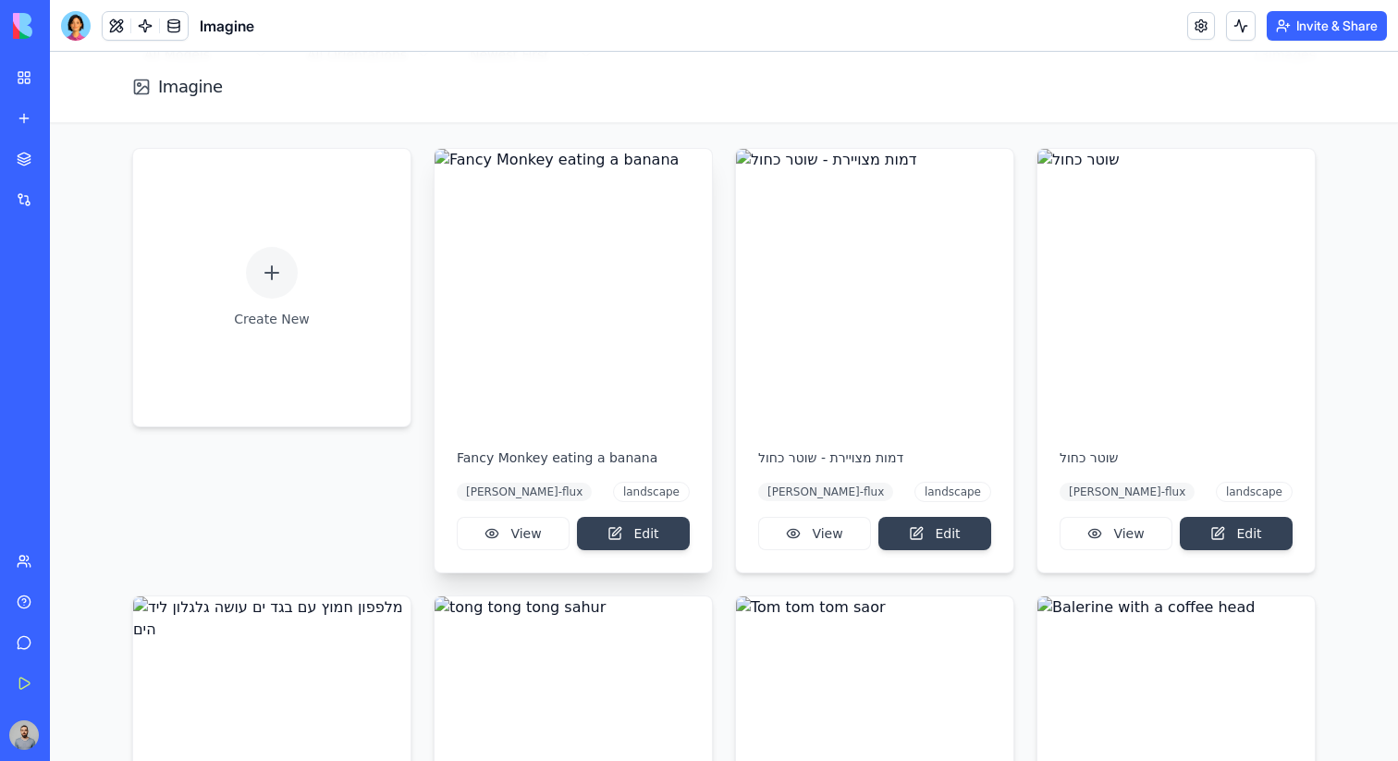
scroll to position [278, 0]
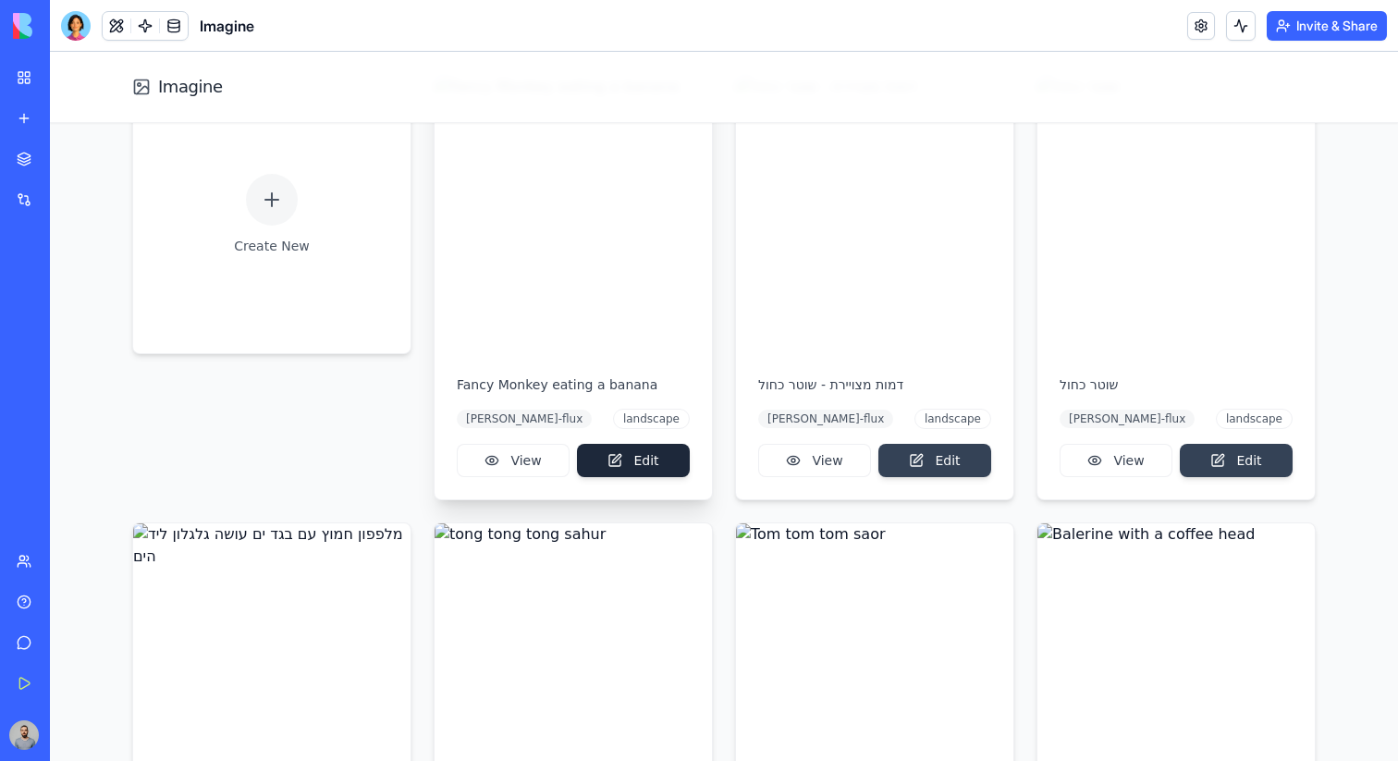
click at [642, 460] on button "Edit" at bounding box center [633, 460] width 113 height 33
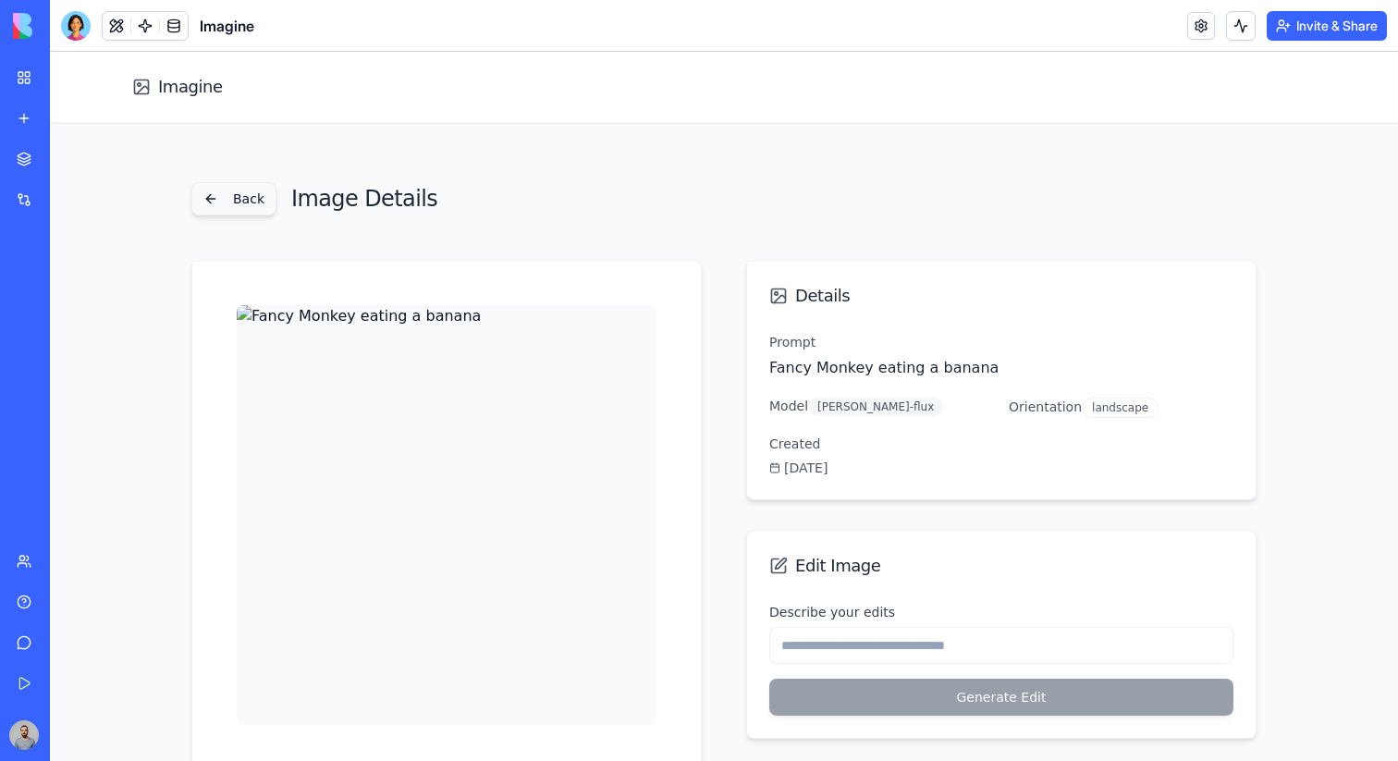
click at [267, 206] on button "Back" at bounding box center [233, 198] width 85 height 33
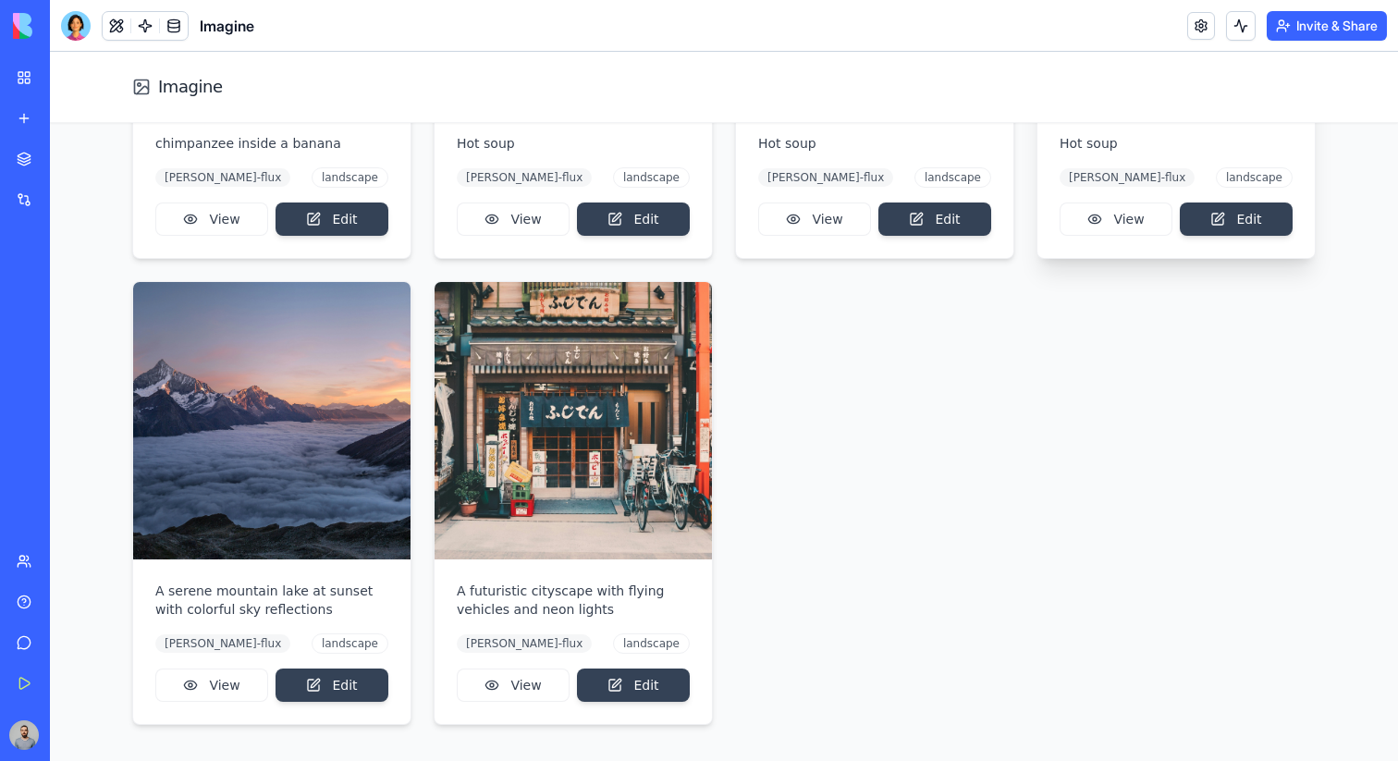
scroll to position [1438, 0]
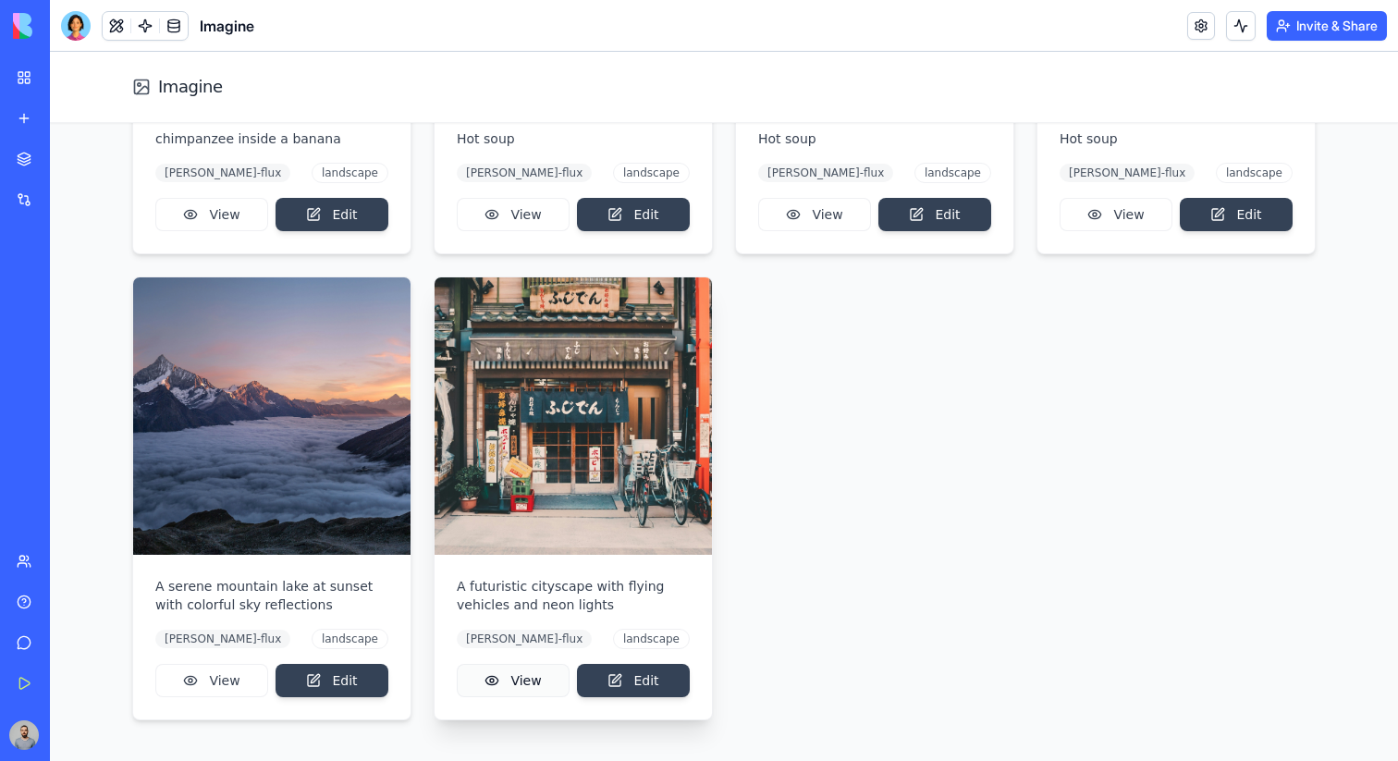
click at [537, 664] on button "View" at bounding box center [513, 680] width 113 height 33
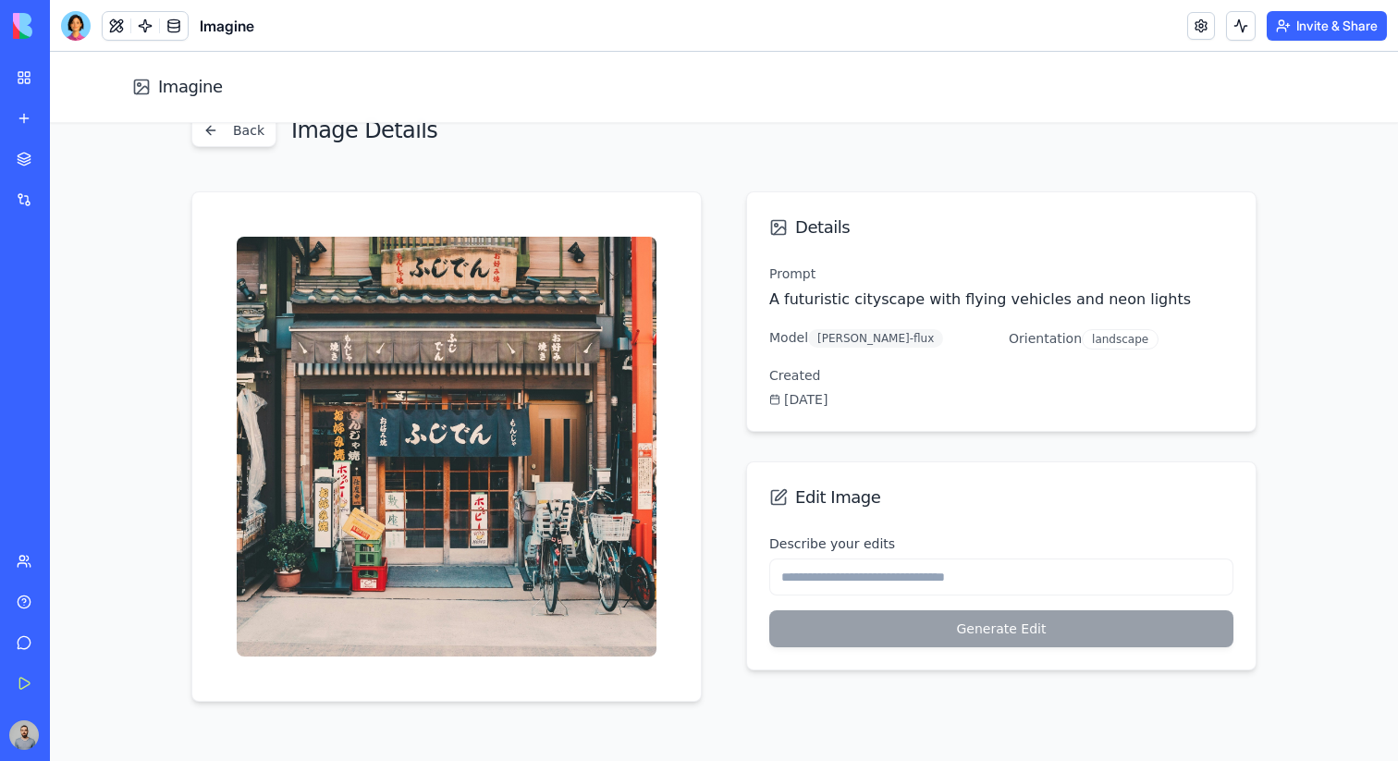
scroll to position [68, 0]
click at [793, 573] on input "Describe your edits" at bounding box center [1001, 577] width 464 height 37
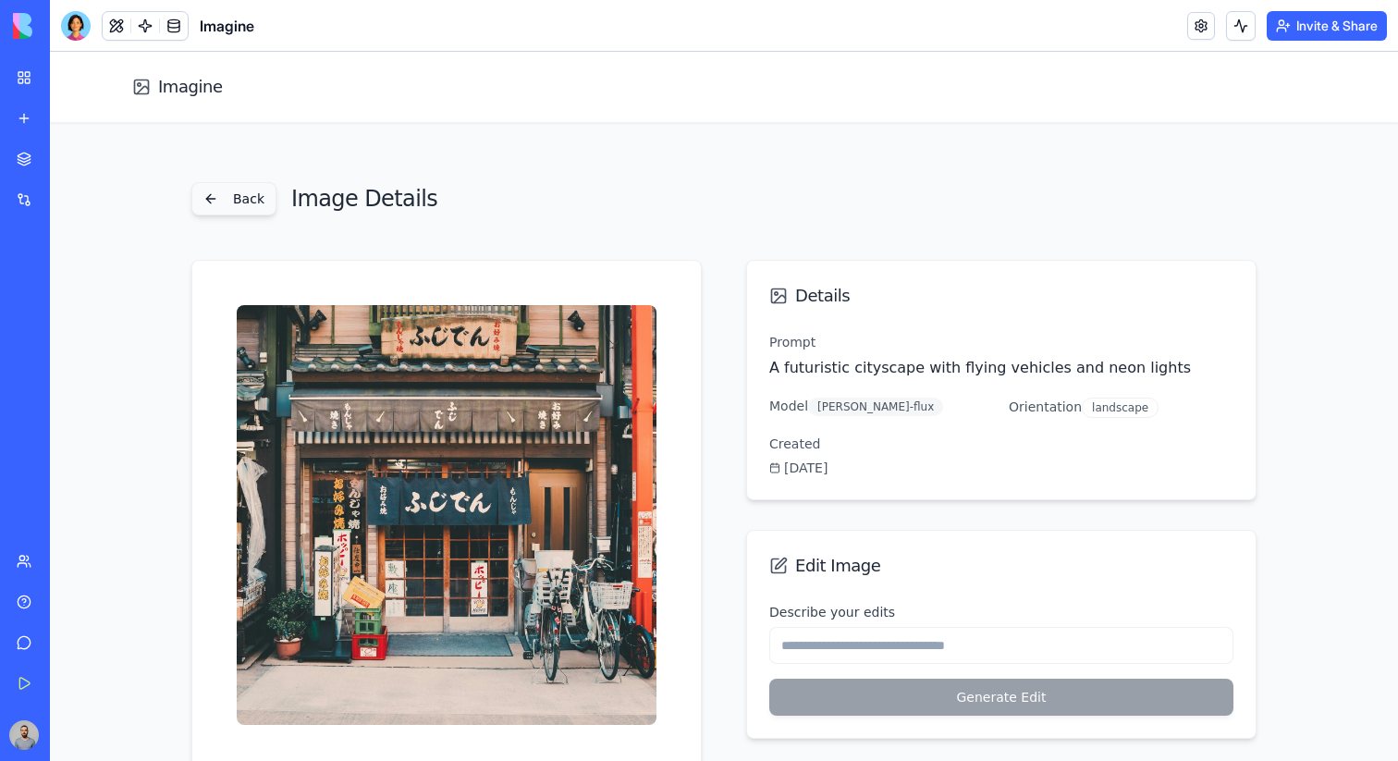
click at [237, 195] on button "Back" at bounding box center [233, 198] width 85 height 33
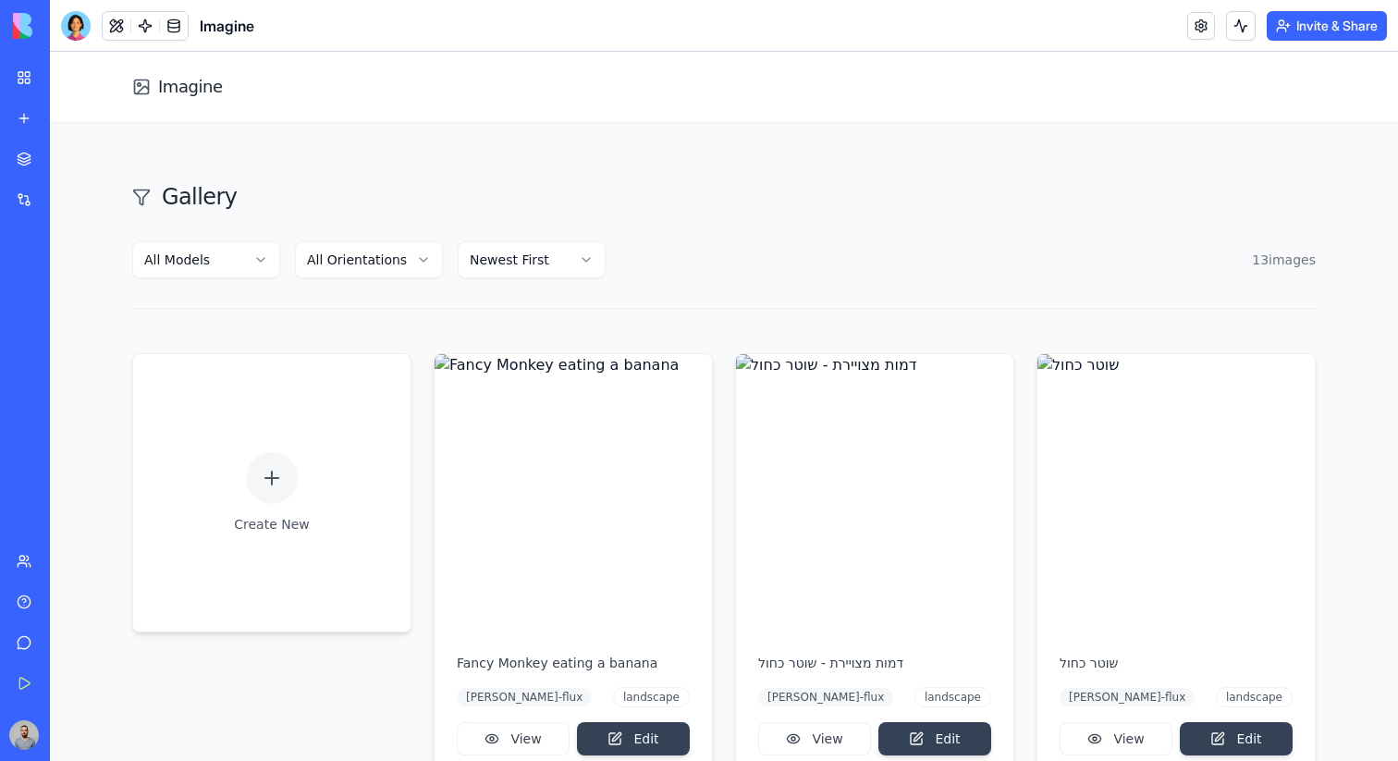
click at [41, 161] on link "Marketplace" at bounding box center [43, 159] width 74 height 37
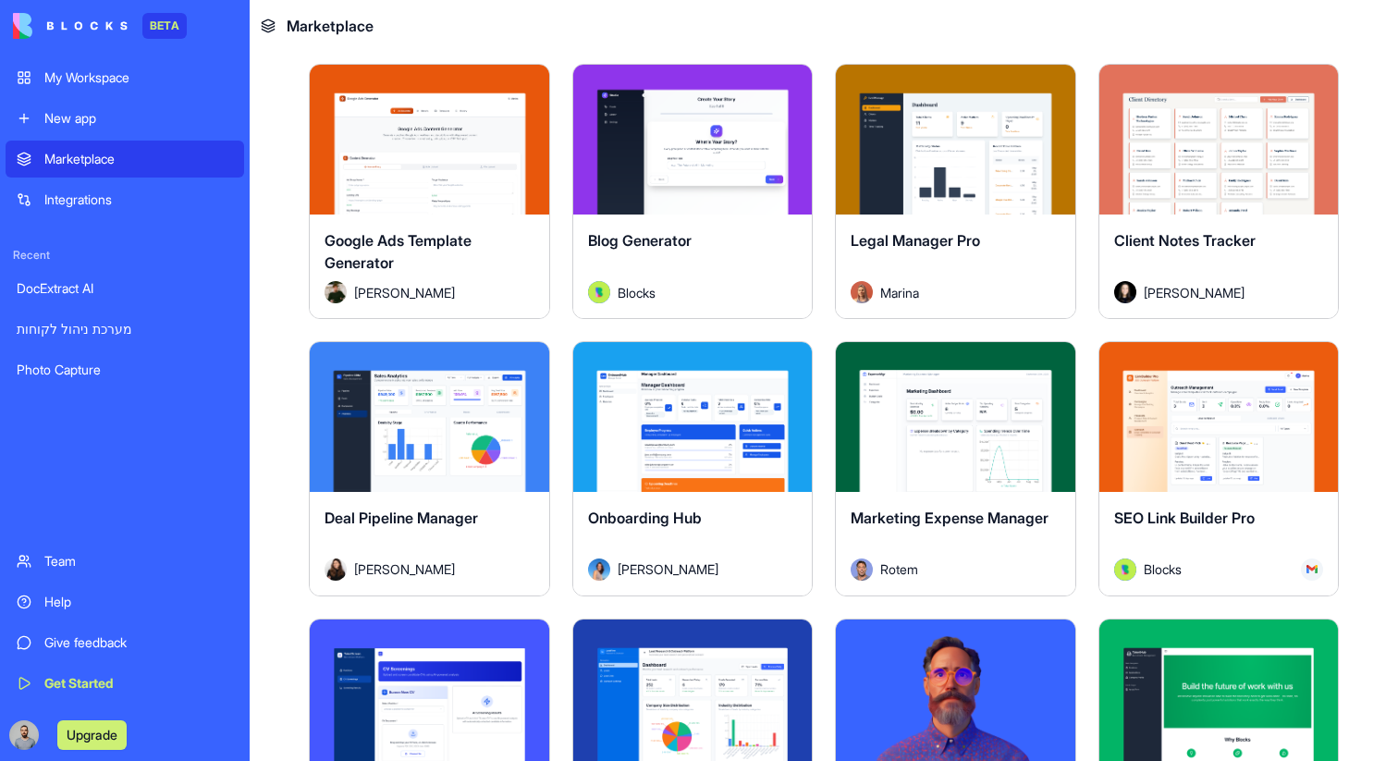
scroll to position [4531, 0]
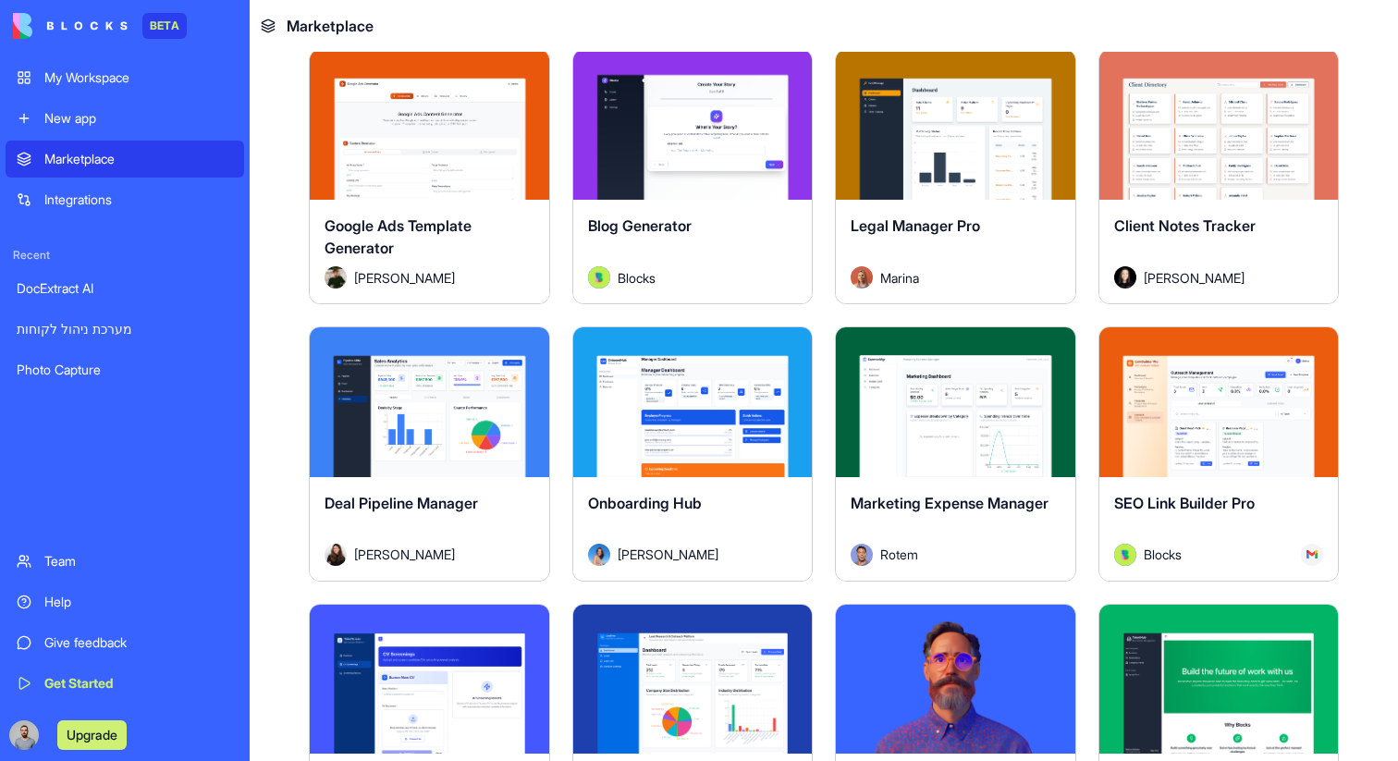
click at [485, 412] on button "Explore" at bounding box center [429, 402] width 139 height 37
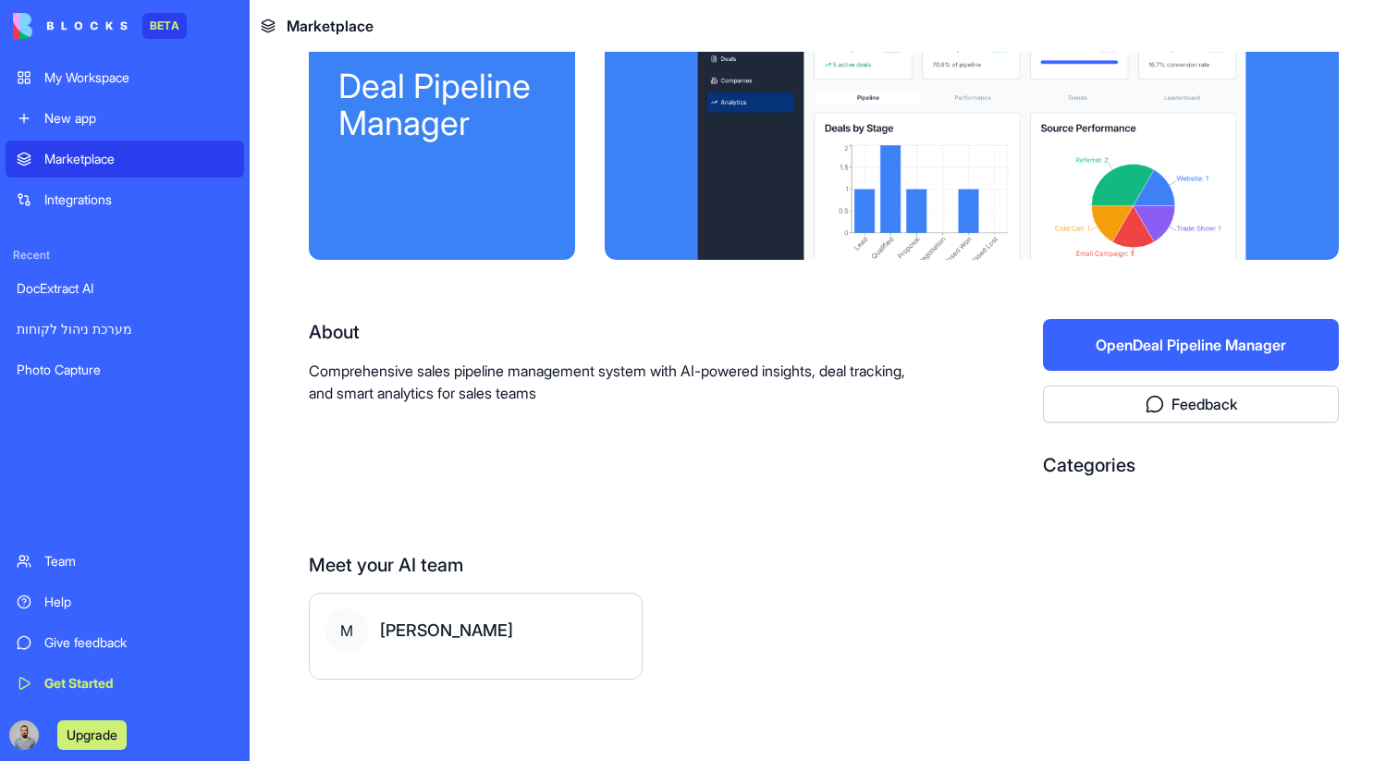
click at [1161, 332] on button "Open Deal Pipeline Manager" at bounding box center [1191, 345] width 296 height 52
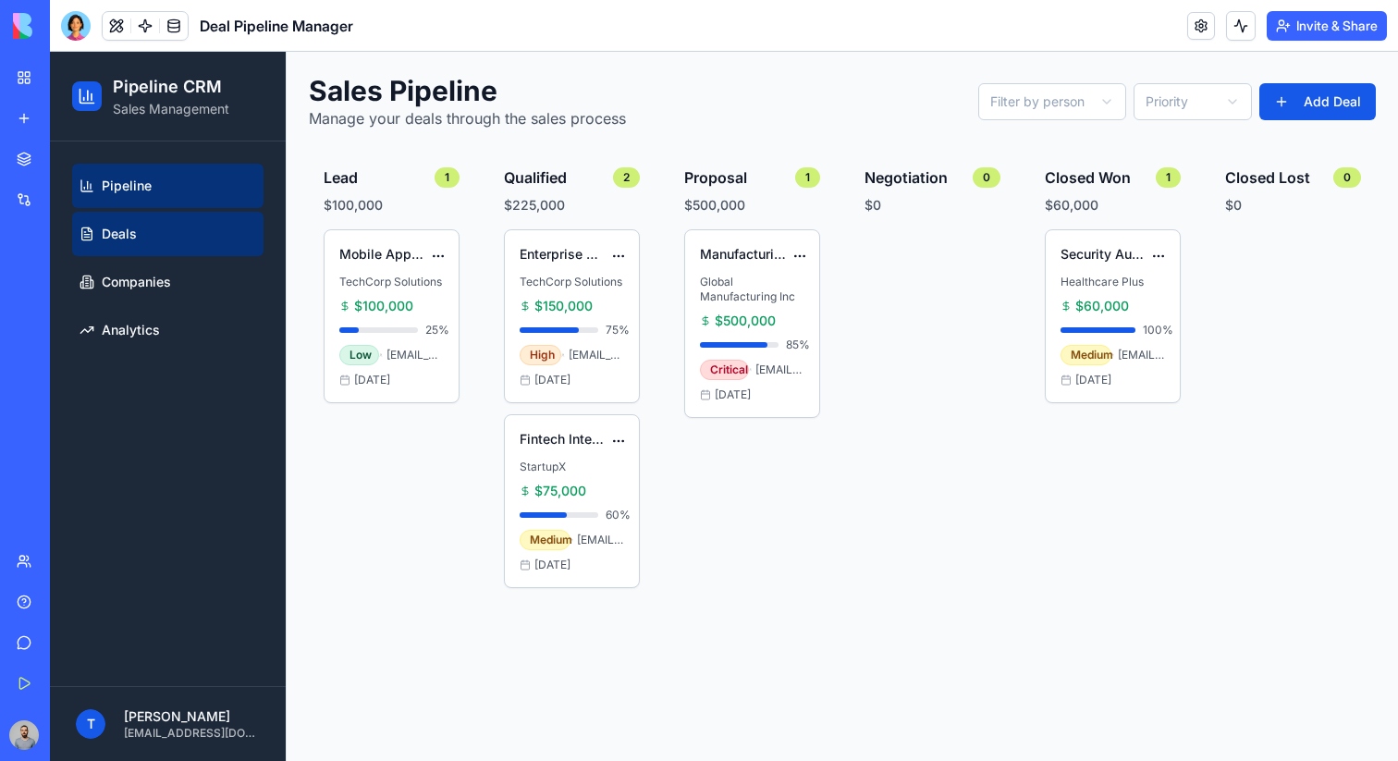
click at [177, 239] on link "Deals" at bounding box center [167, 234] width 191 height 44
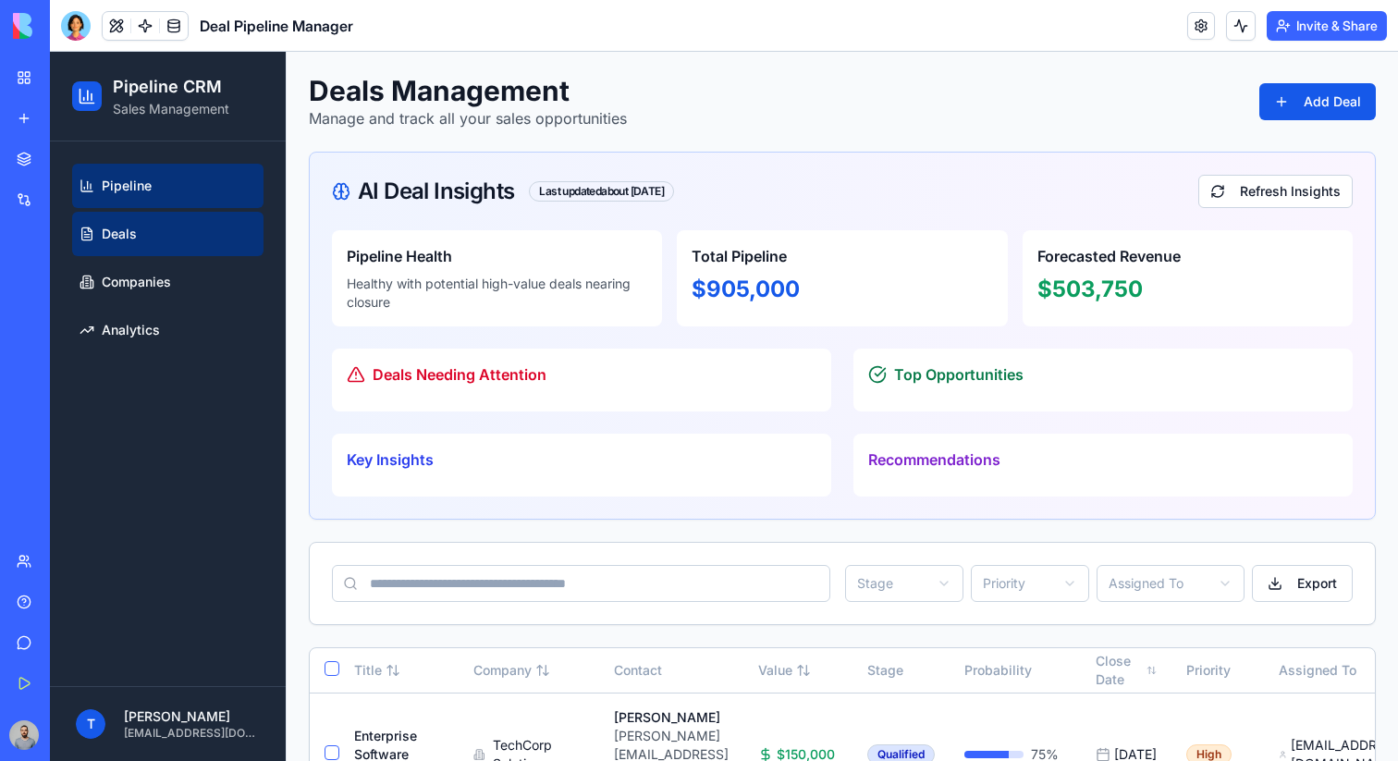
click at [188, 194] on link "Pipeline" at bounding box center [167, 186] width 191 height 44
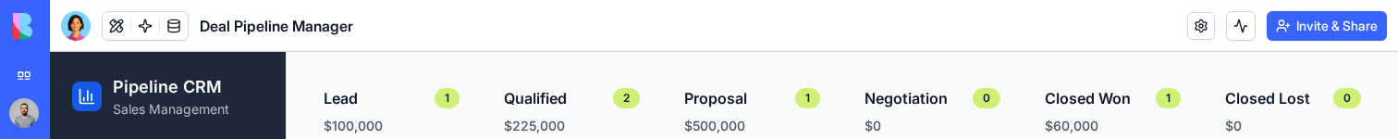
scroll to position [60, 0]
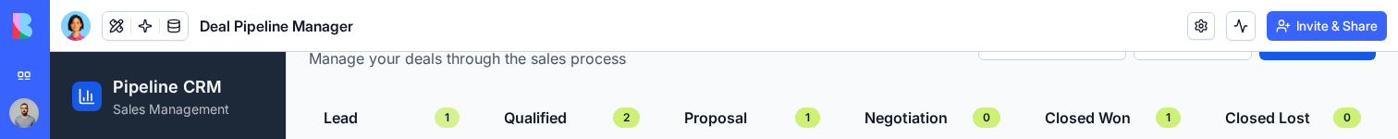
click at [445, 114] on div "1" at bounding box center [447, 117] width 25 height 20
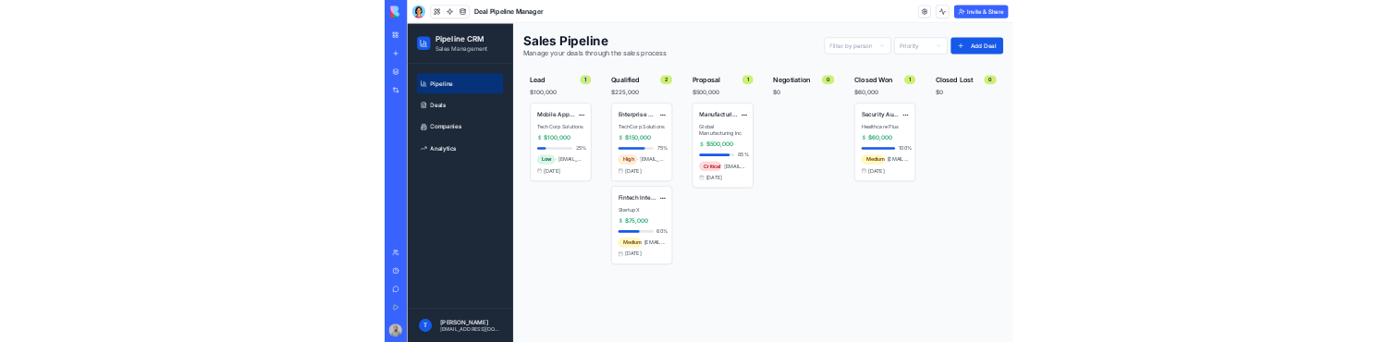
scroll to position [0, 0]
